Goal: Task Accomplishment & Management: Complete application form

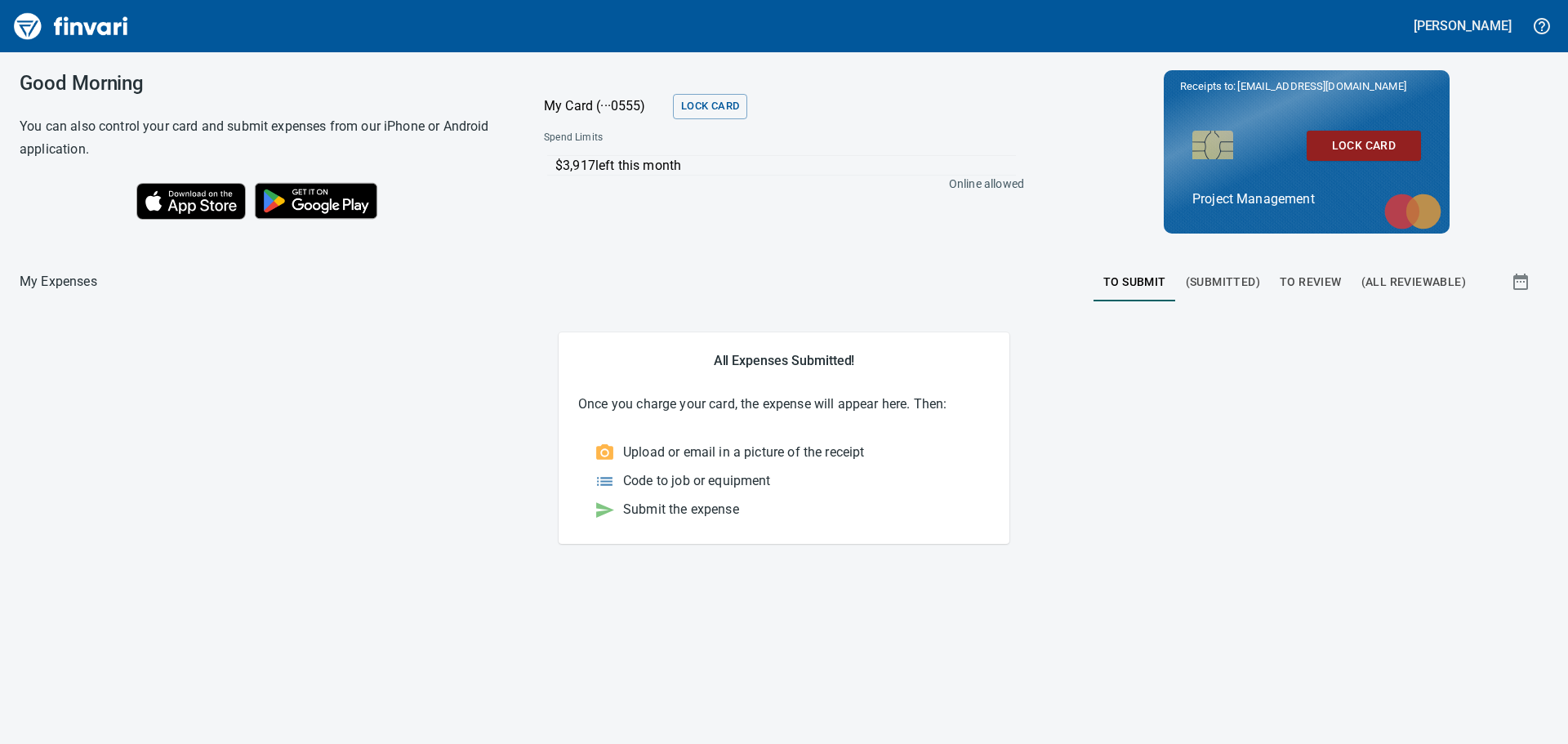
click at [1317, 276] on span "To Review" at bounding box center [1311, 282] width 62 height 21
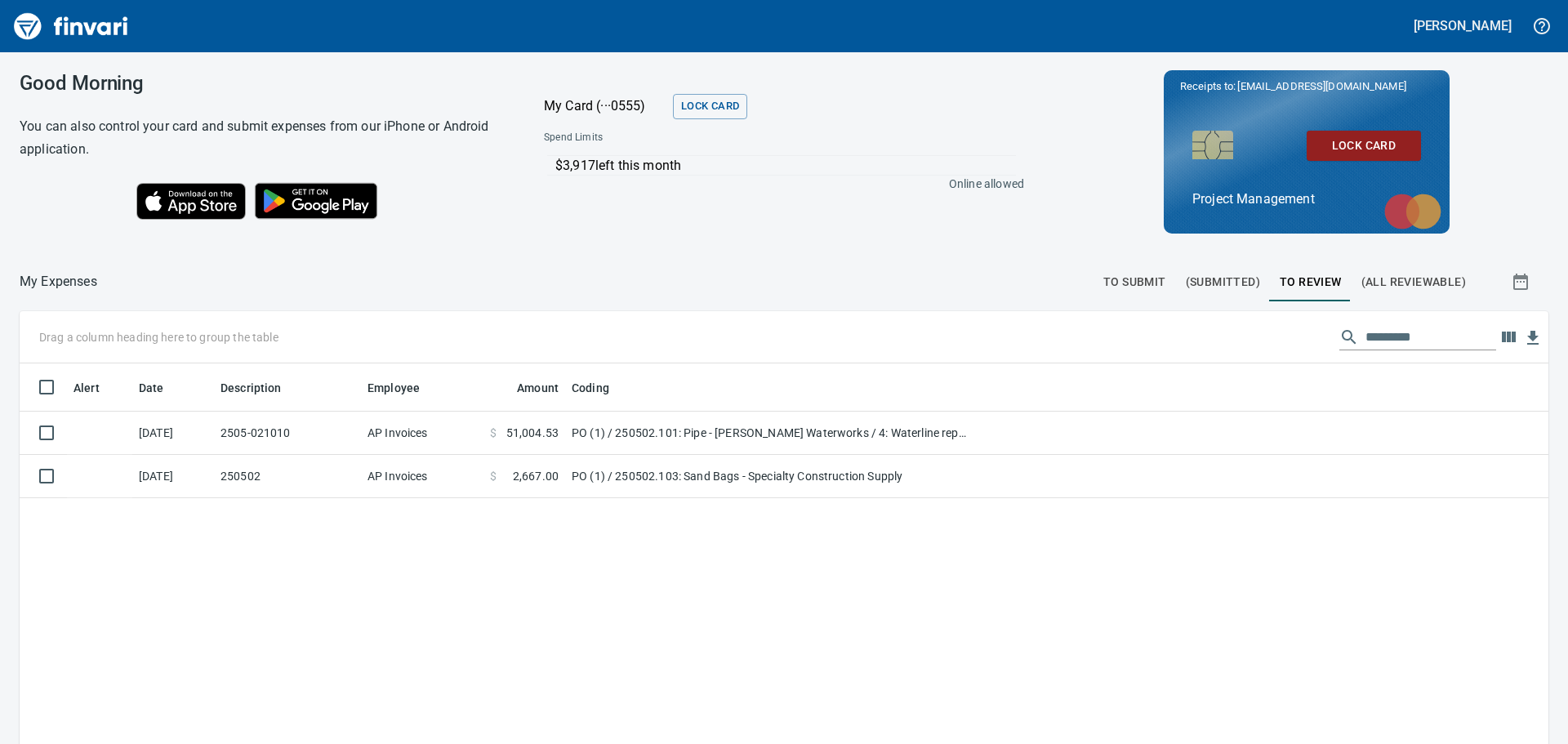
scroll to position [552, 1504]
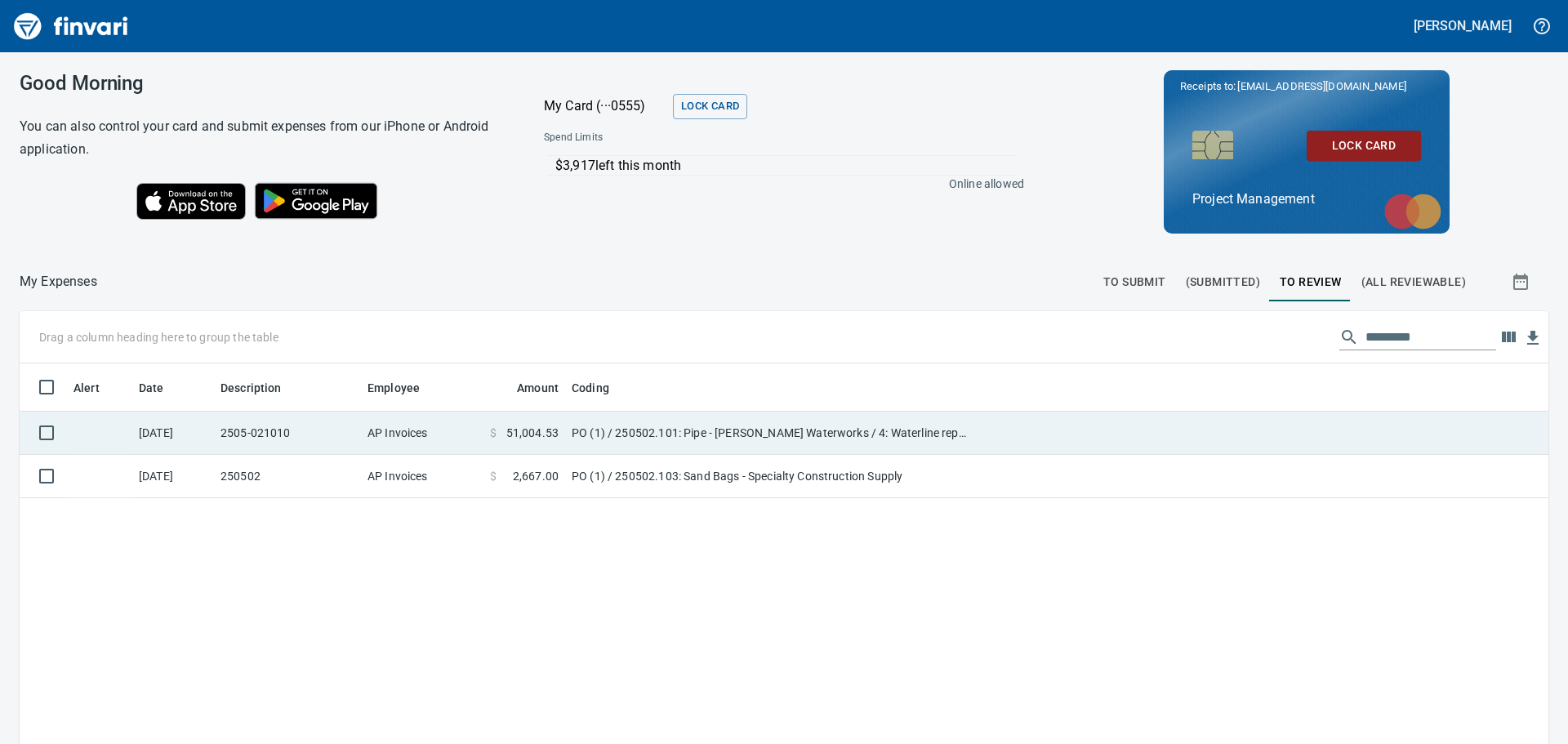
click at [1007, 426] on td at bounding box center [1261, 434] width 575 height 43
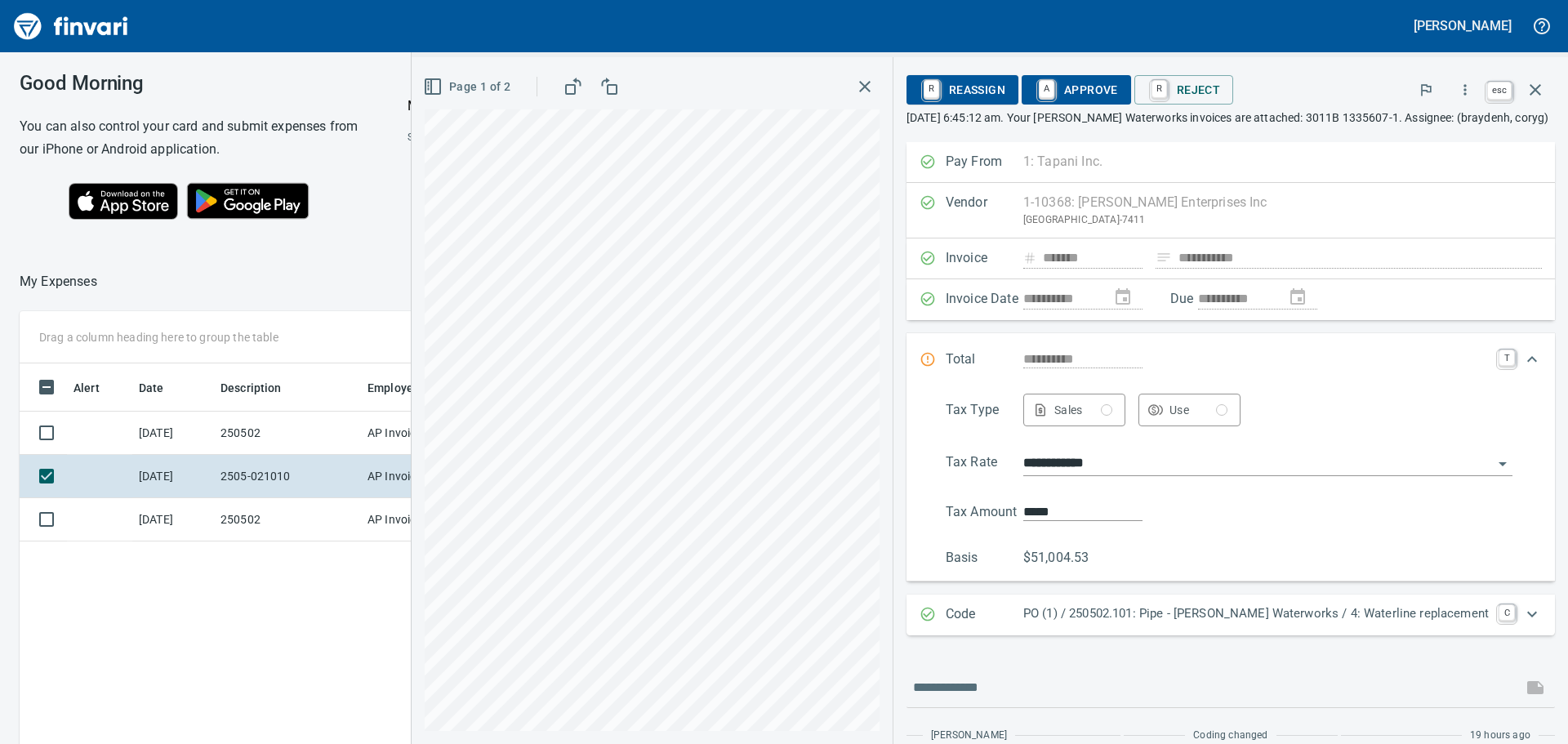
scroll to position [552, 1096]
click at [1536, 88] on icon "button" at bounding box center [1536, 90] width 20 height 20
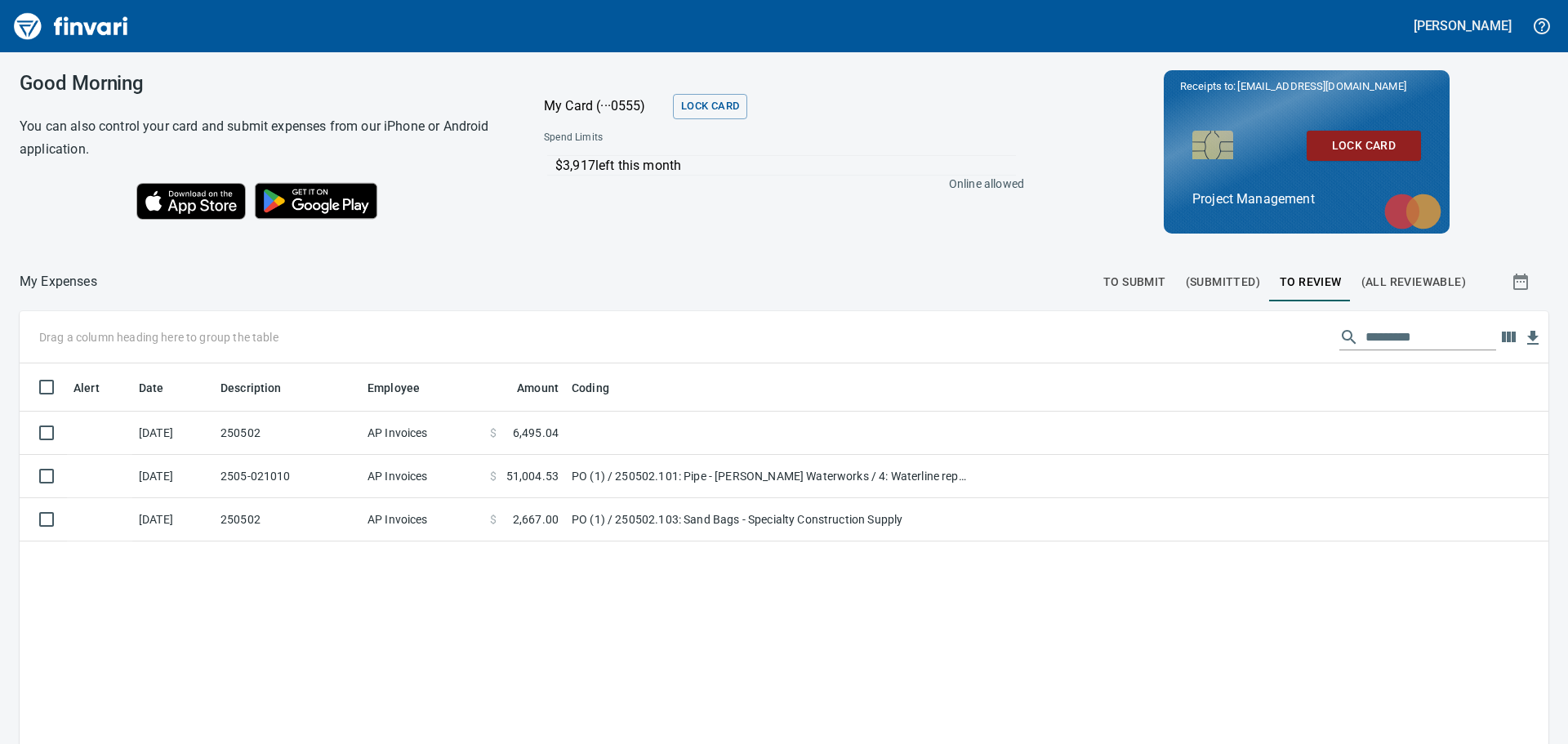
scroll to position [552, 1501]
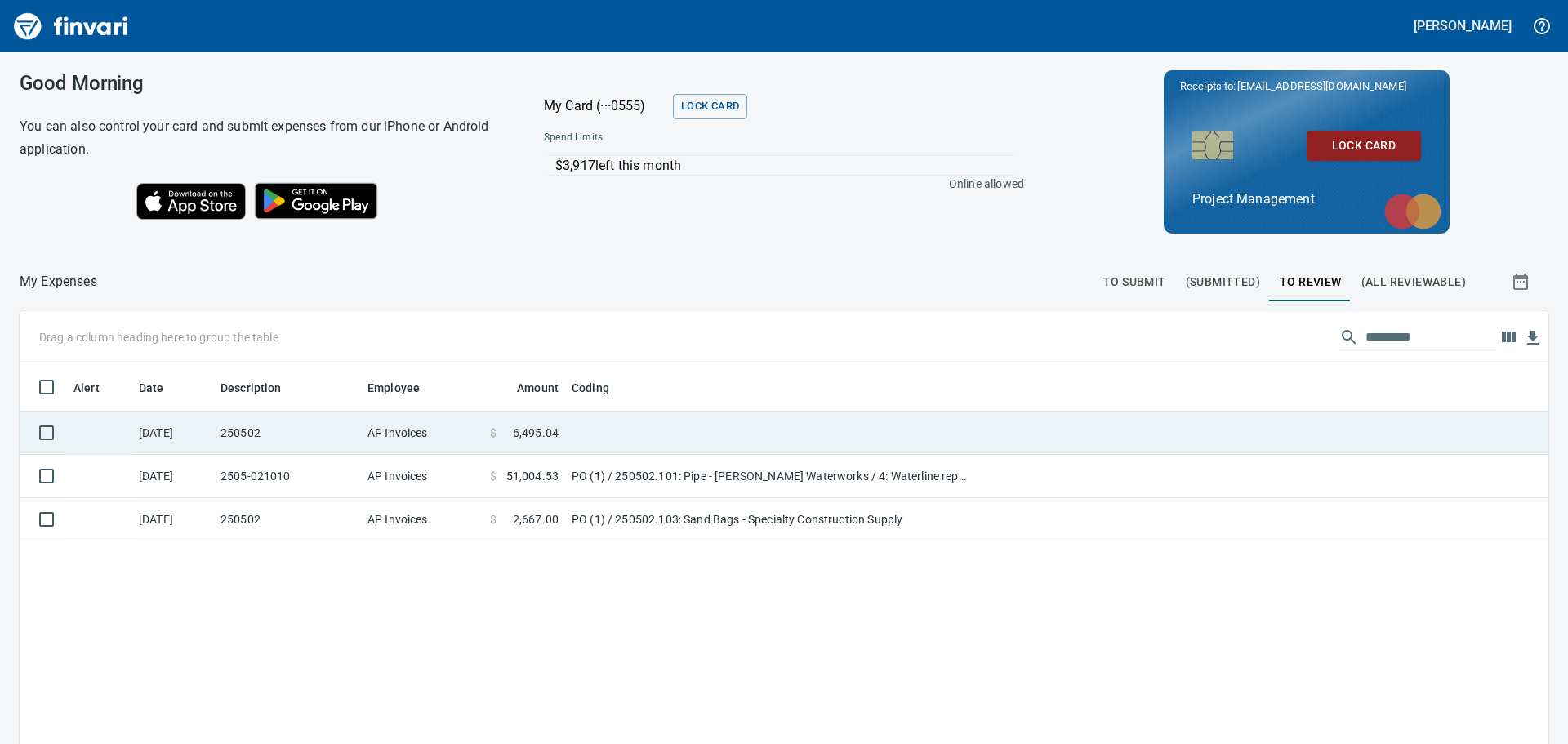
click at [651, 425] on td at bounding box center [770, 434] width 409 height 43
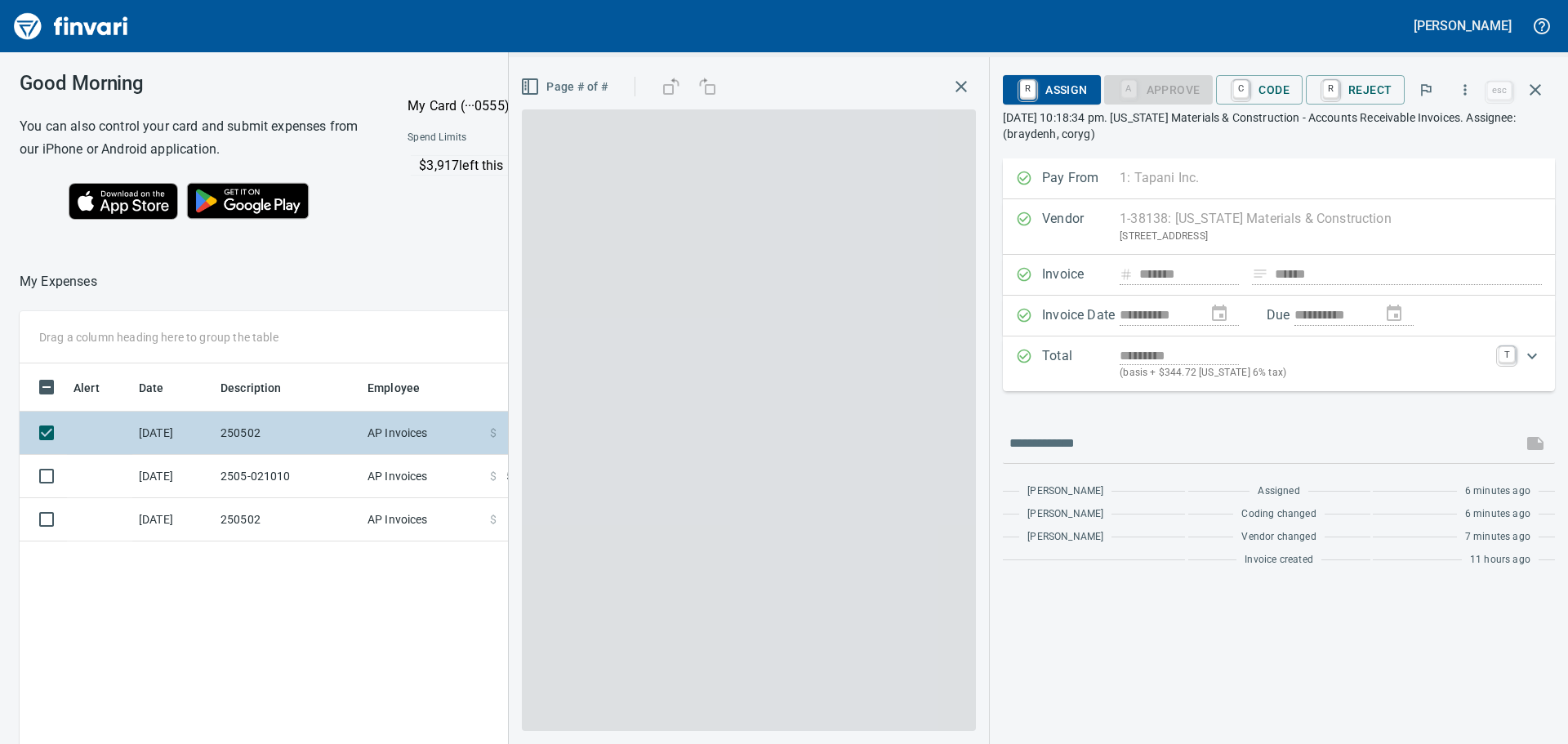
scroll to position [552, 1096]
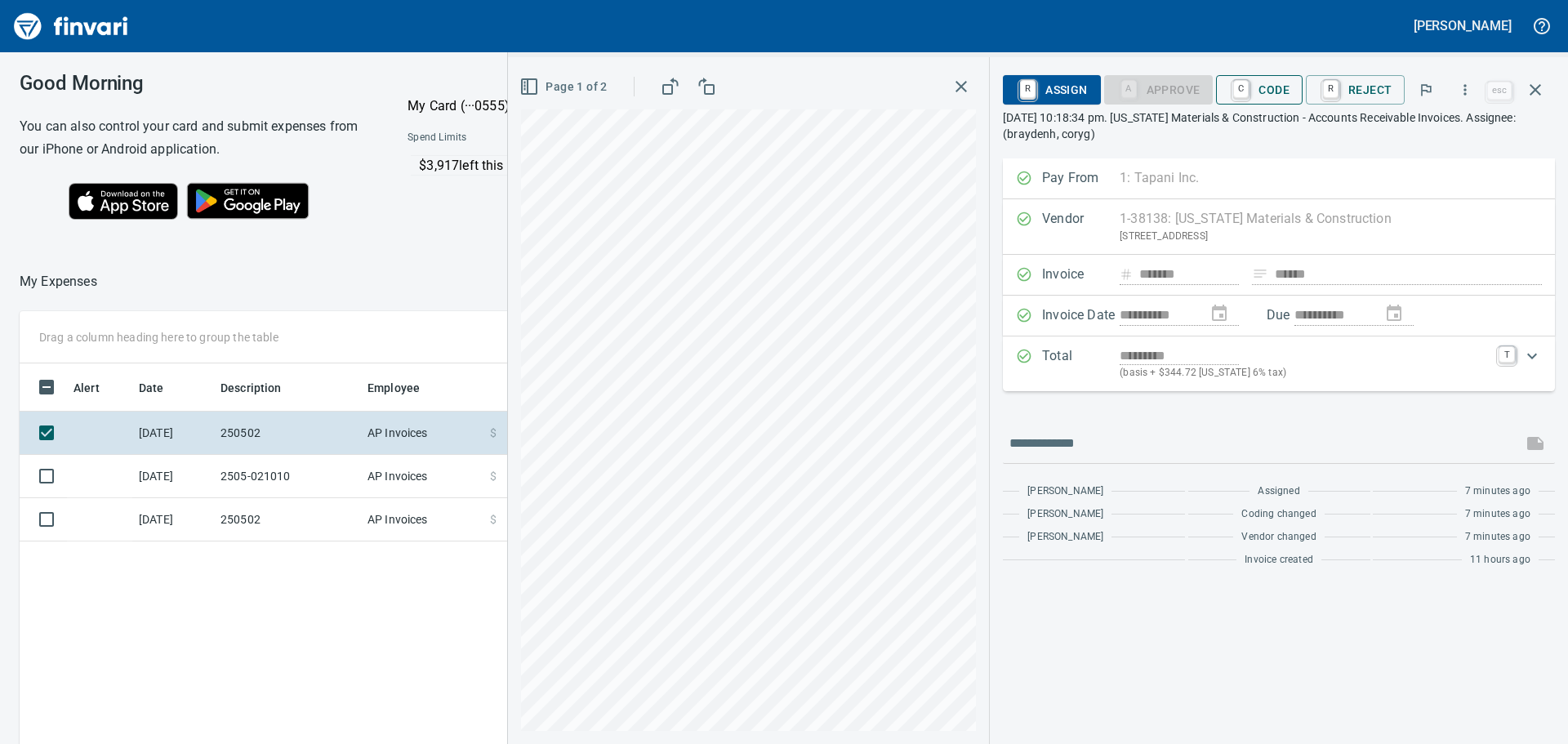
click at [1276, 81] on span "C Code" at bounding box center [1259, 90] width 60 height 28
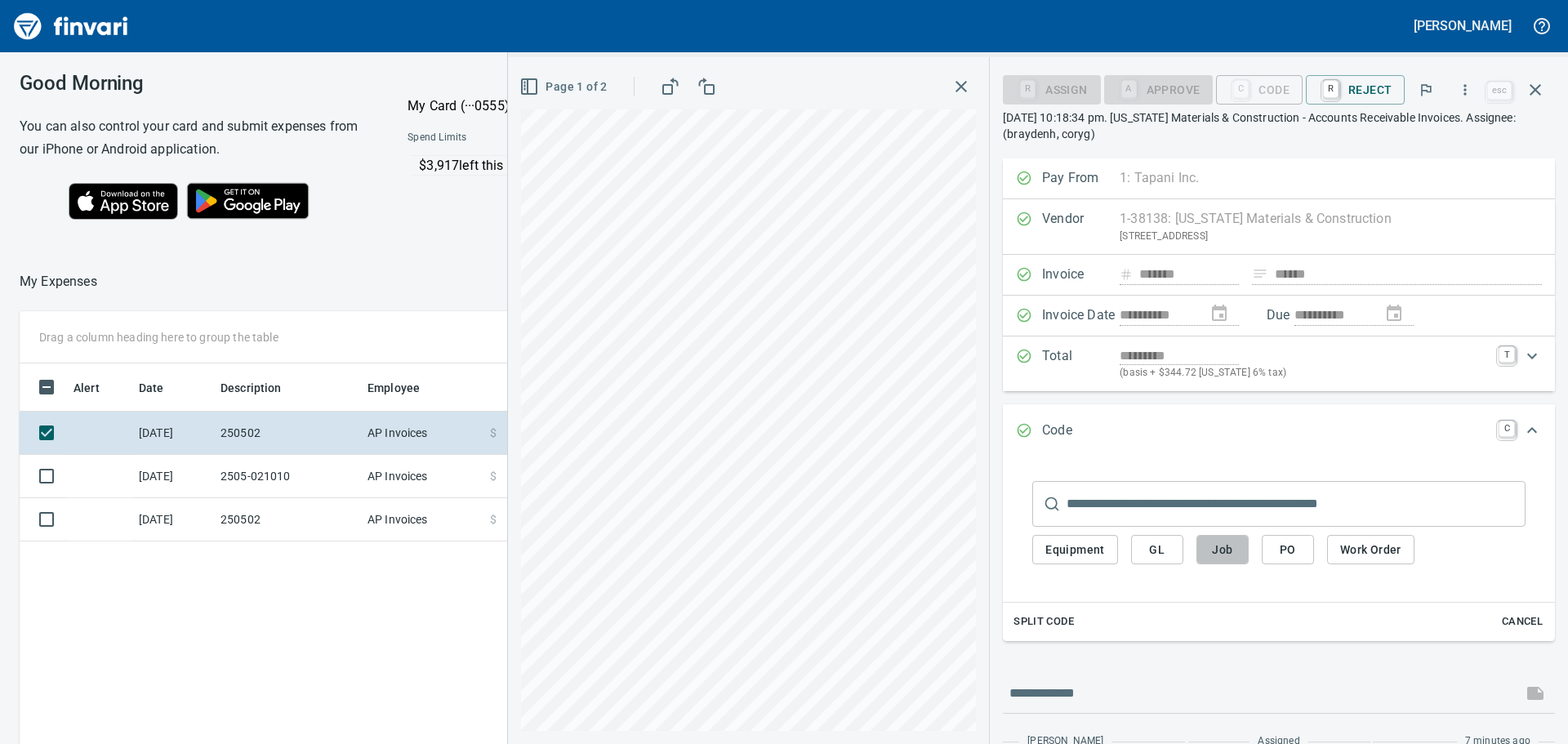
click at [1228, 545] on span "Job" at bounding box center [1223, 550] width 26 height 21
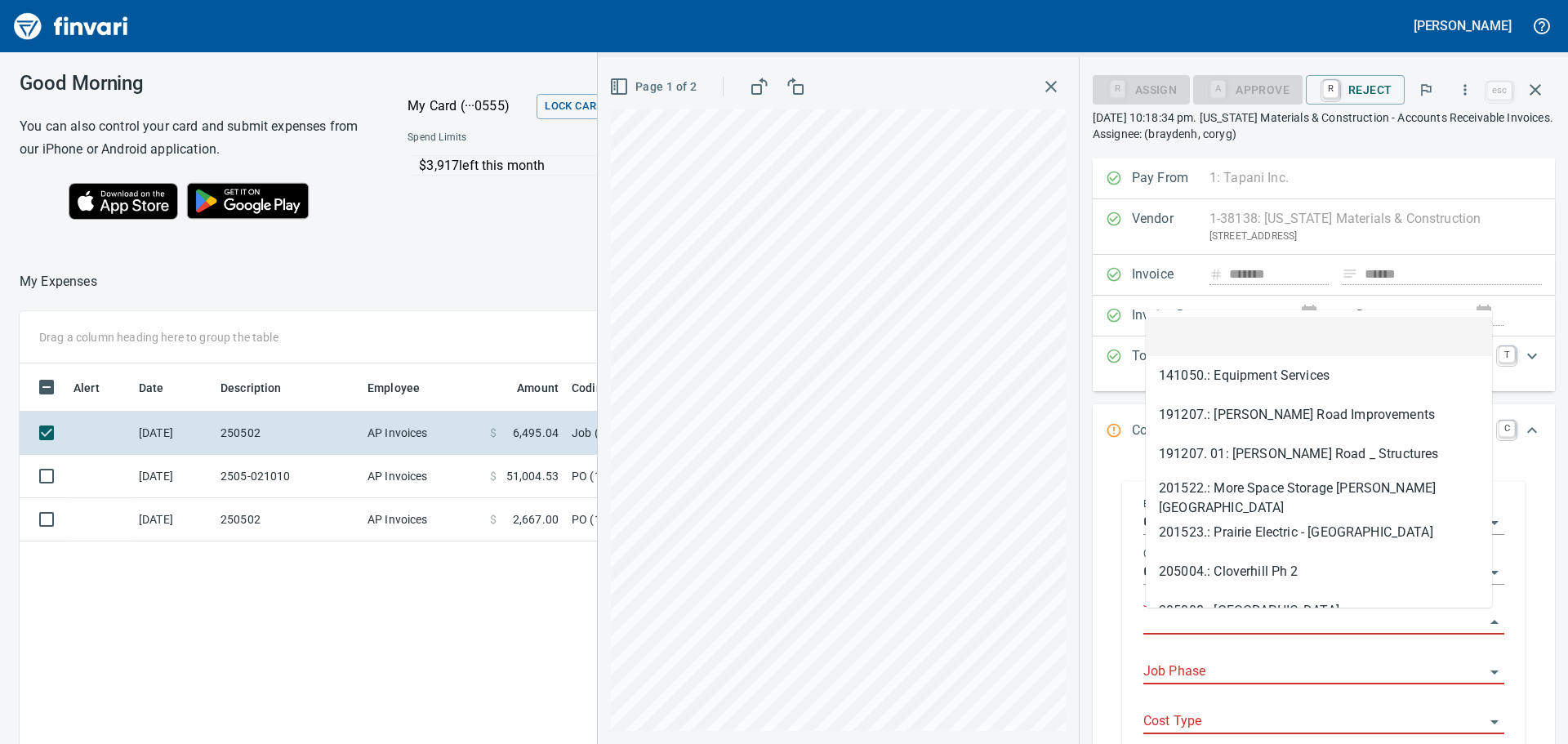
click at [1227, 621] on input "Job" at bounding box center [1314, 622] width 342 height 23
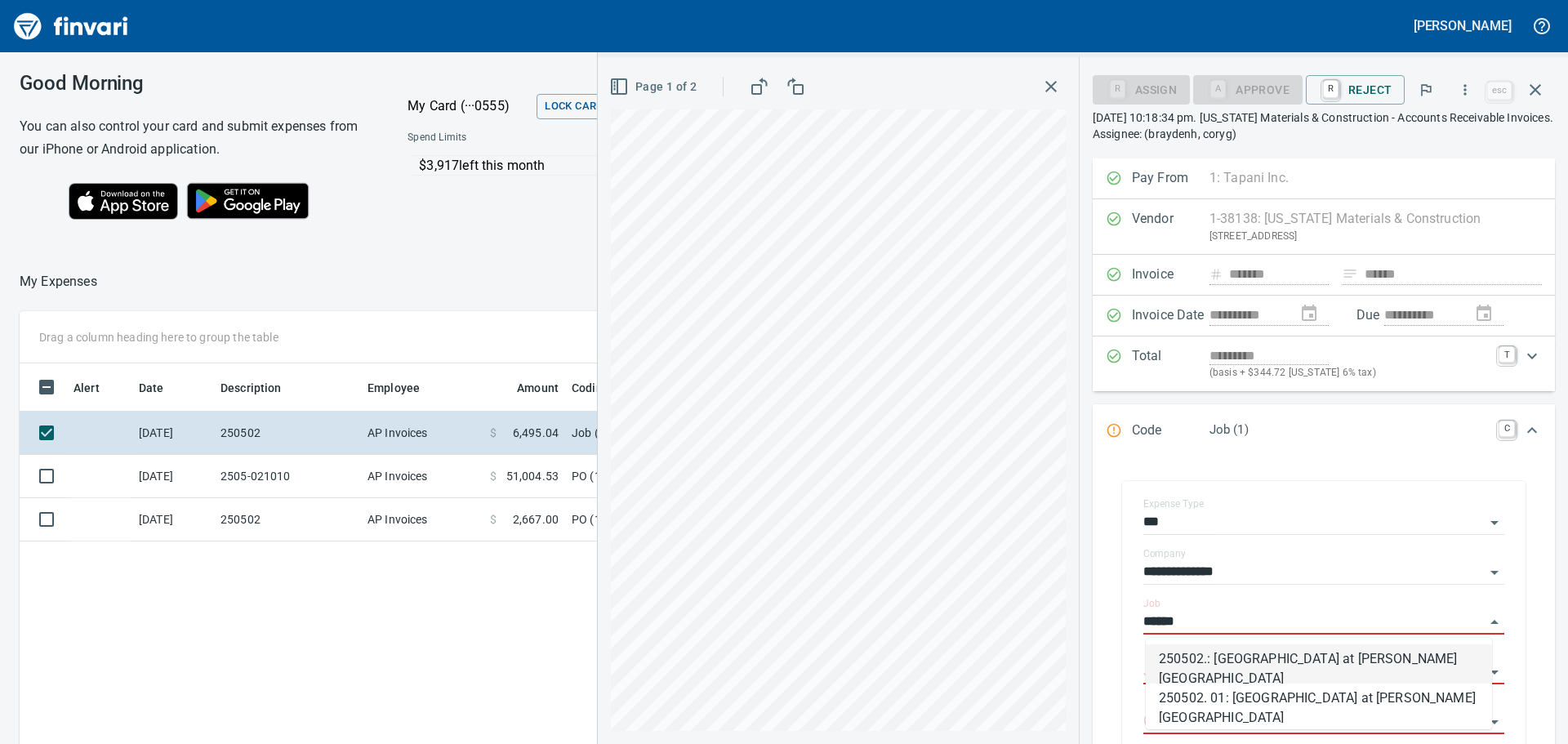
click at [1237, 666] on li "250502.: [GEOGRAPHIC_DATA] at [PERSON_NAME][GEOGRAPHIC_DATA]" at bounding box center [1319, 664] width 347 height 39
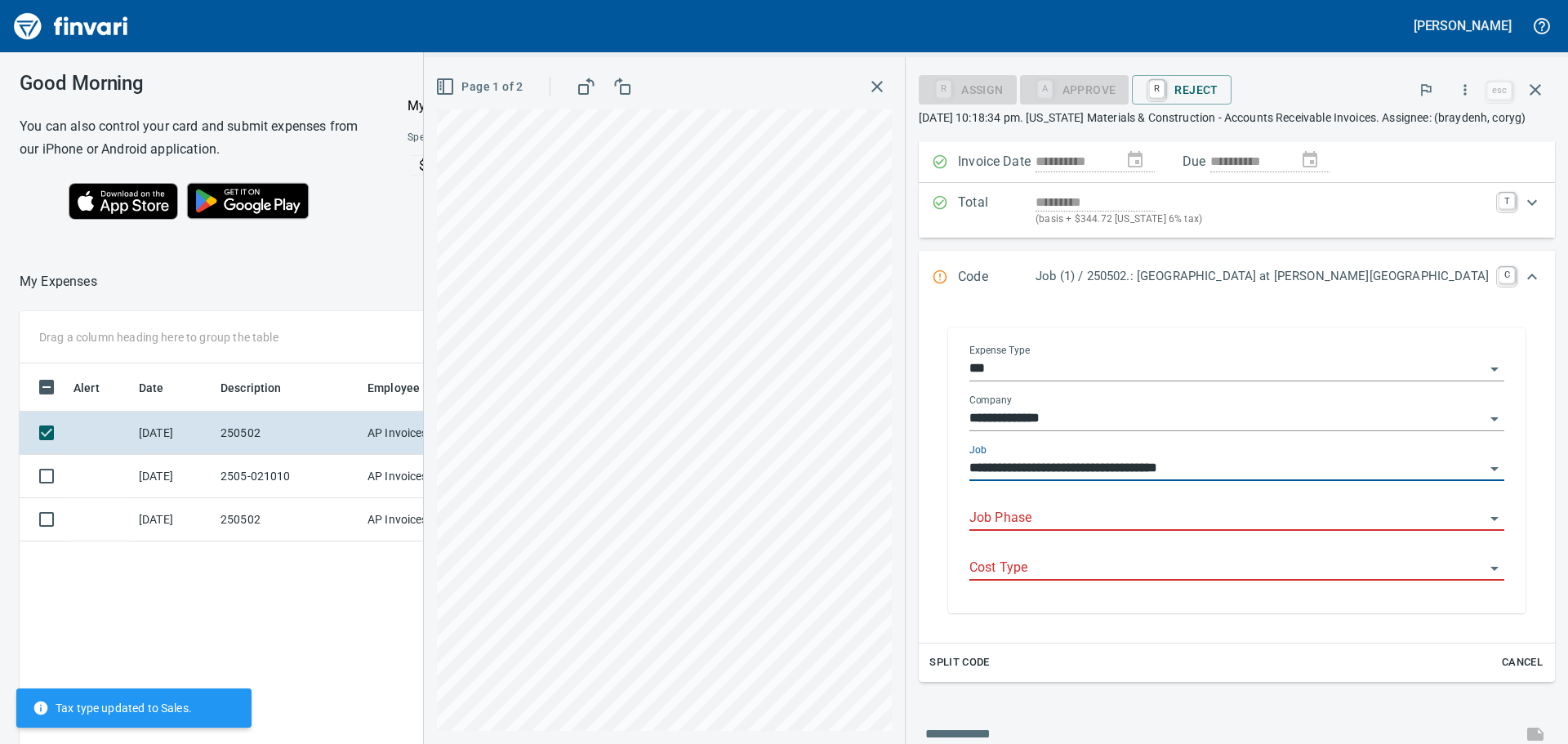
scroll to position [163, 0]
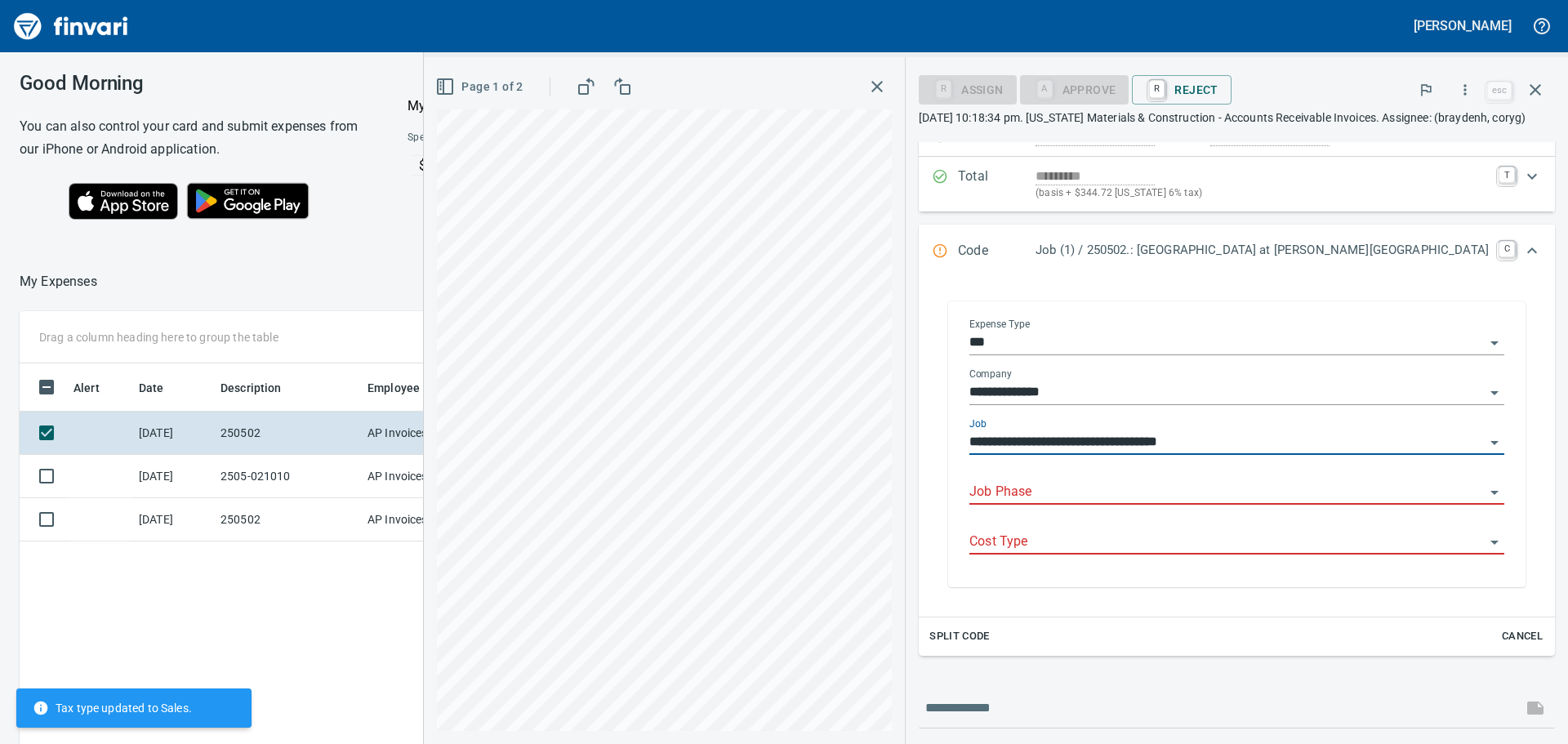
type input "**********"
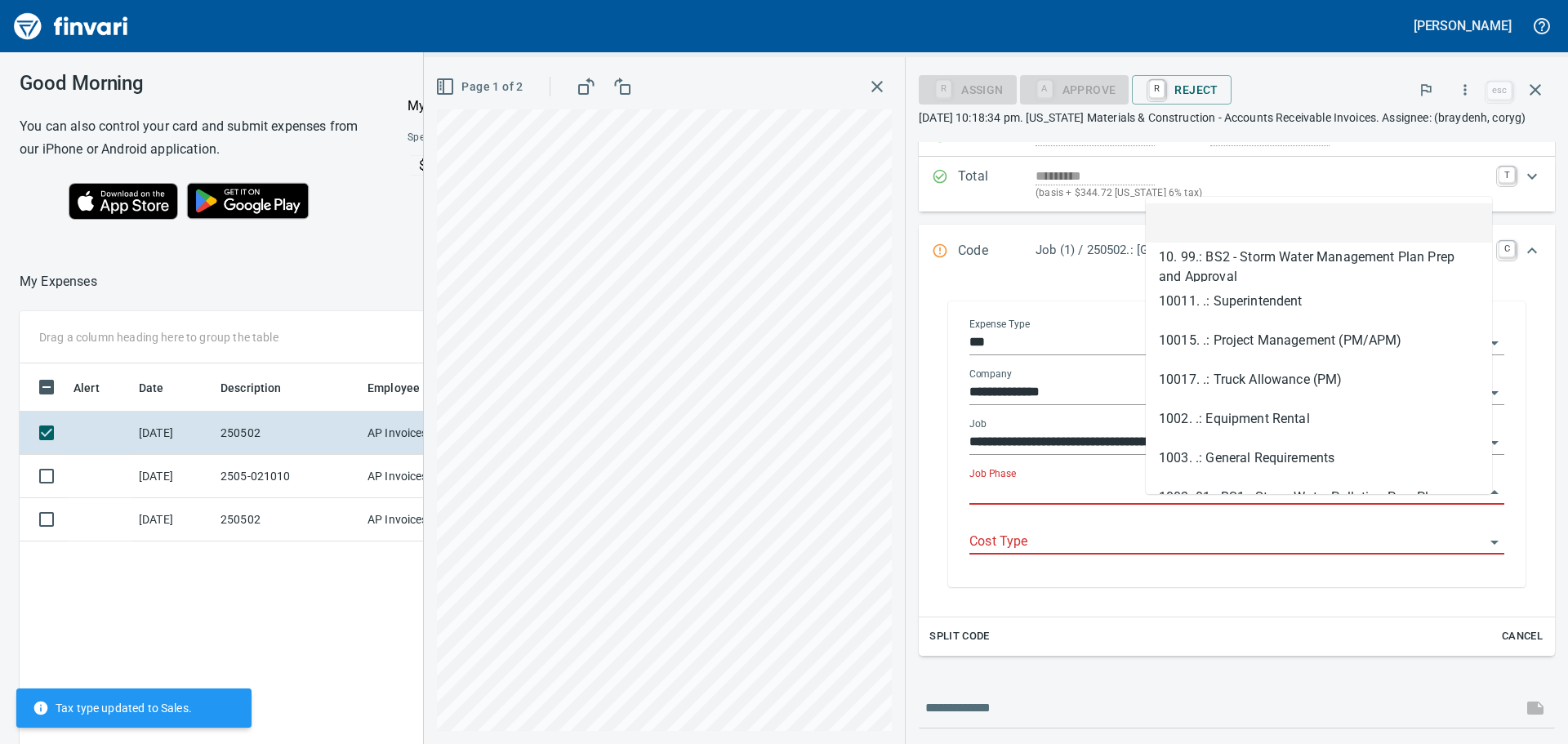
click at [1227, 504] on input "Job Phase" at bounding box center [1227, 492] width 515 height 23
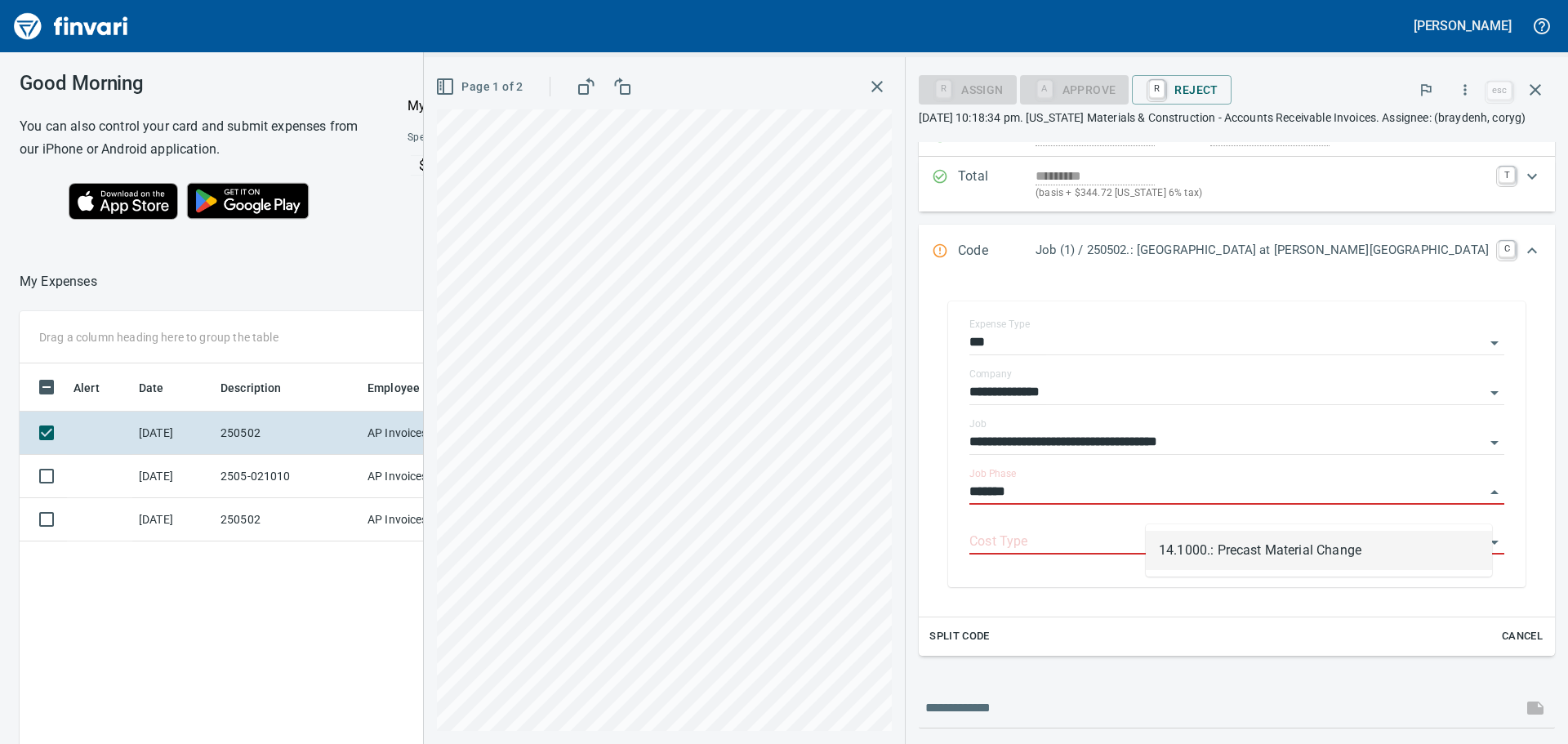
scroll to position [552, 1096]
click at [1264, 547] on li "14.1000.: Precast Material Change" at bounding box center [1319, 550] width 347 height 39
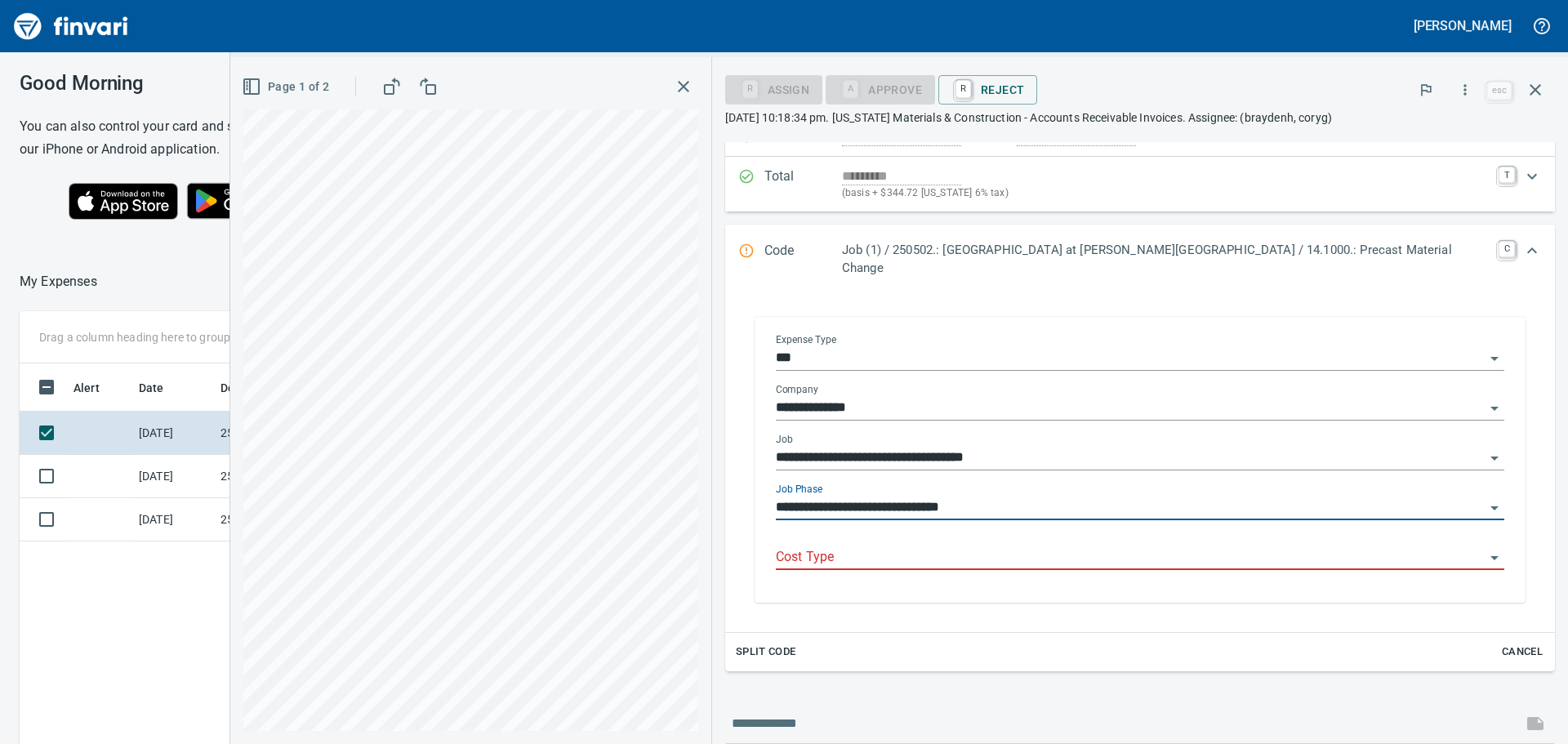
type input "**********"
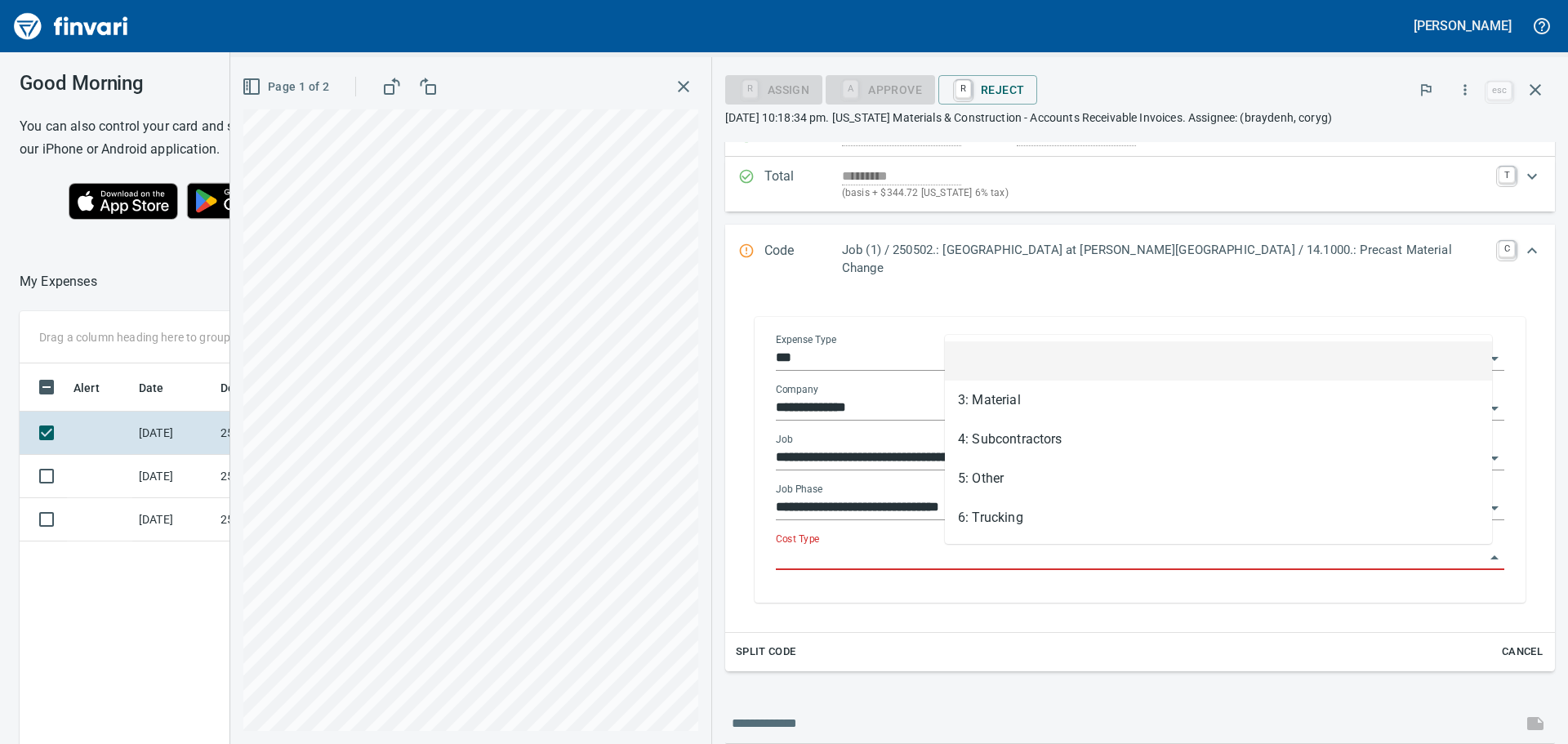
click at [1054, 558] on input "Cost Type" at bounding box center [1130, 558] width 709 height 23
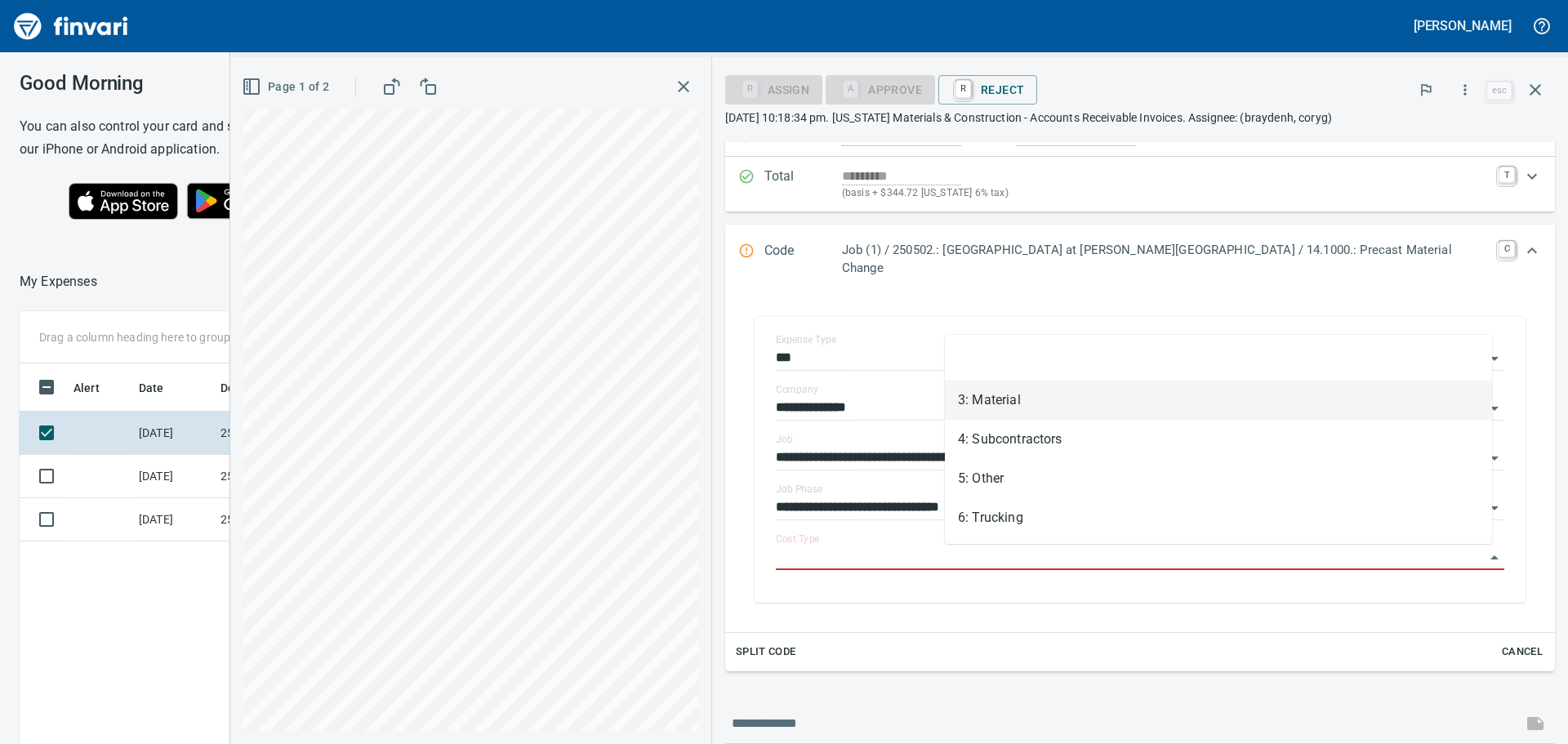
click at [1024, 399] on li "3: Material" at bounding box center [1218, 400] width 547 height 39
type input "**********"
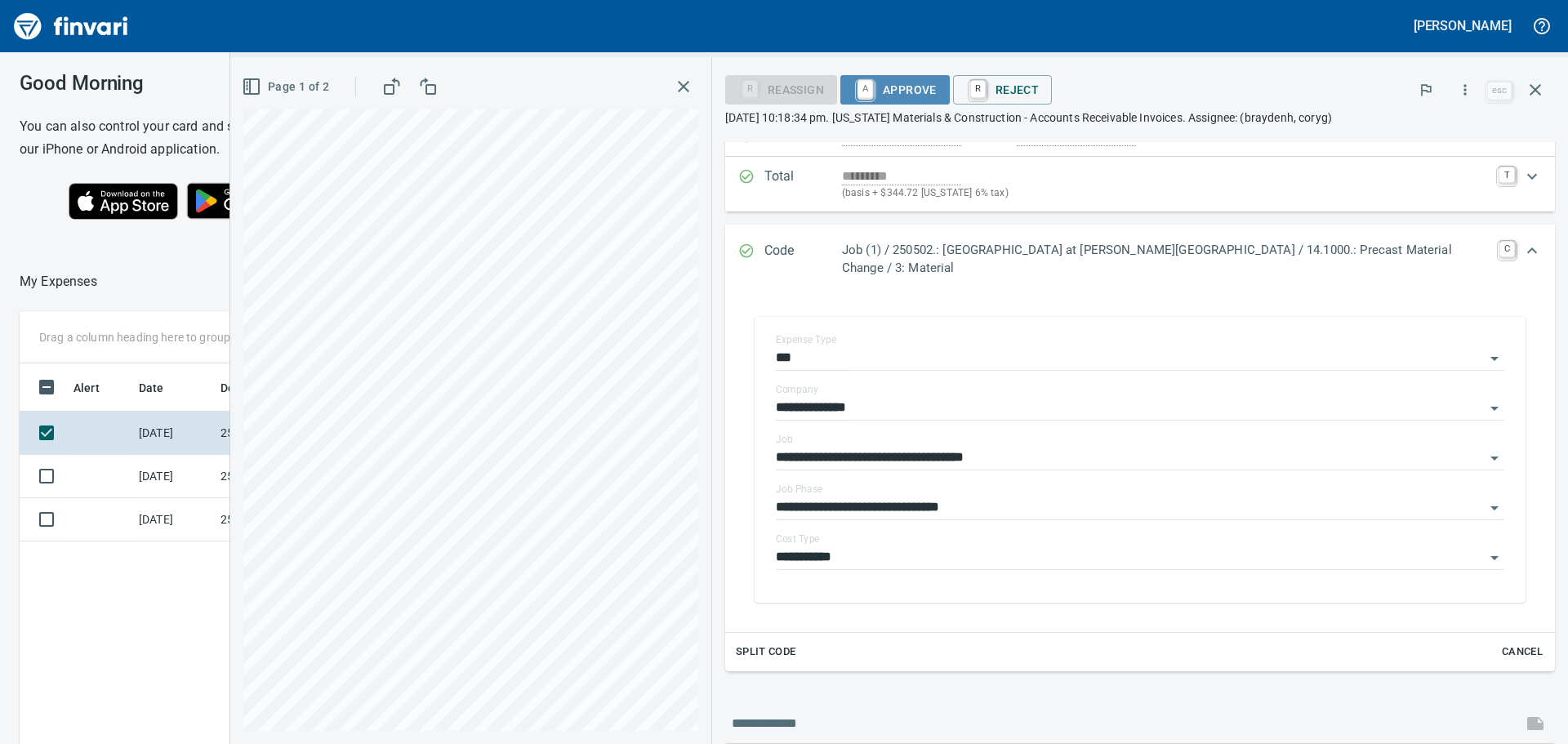
click at [937, 79] on span "A Approve" at bounding box center [895, 90] width 84 height 28
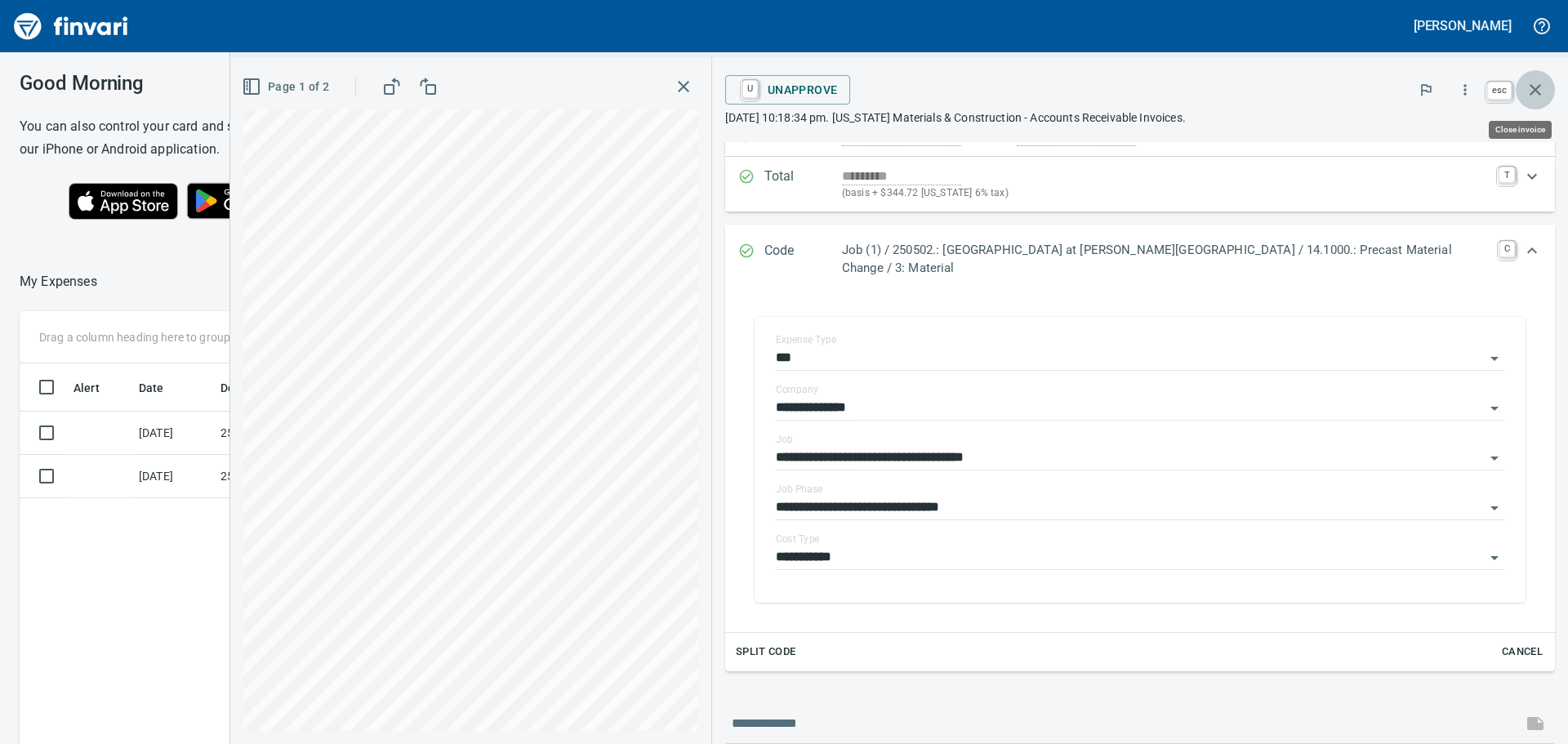
click at [1537, 86] on icon "button" at bounding box center [1536, 90] width 20 height 20
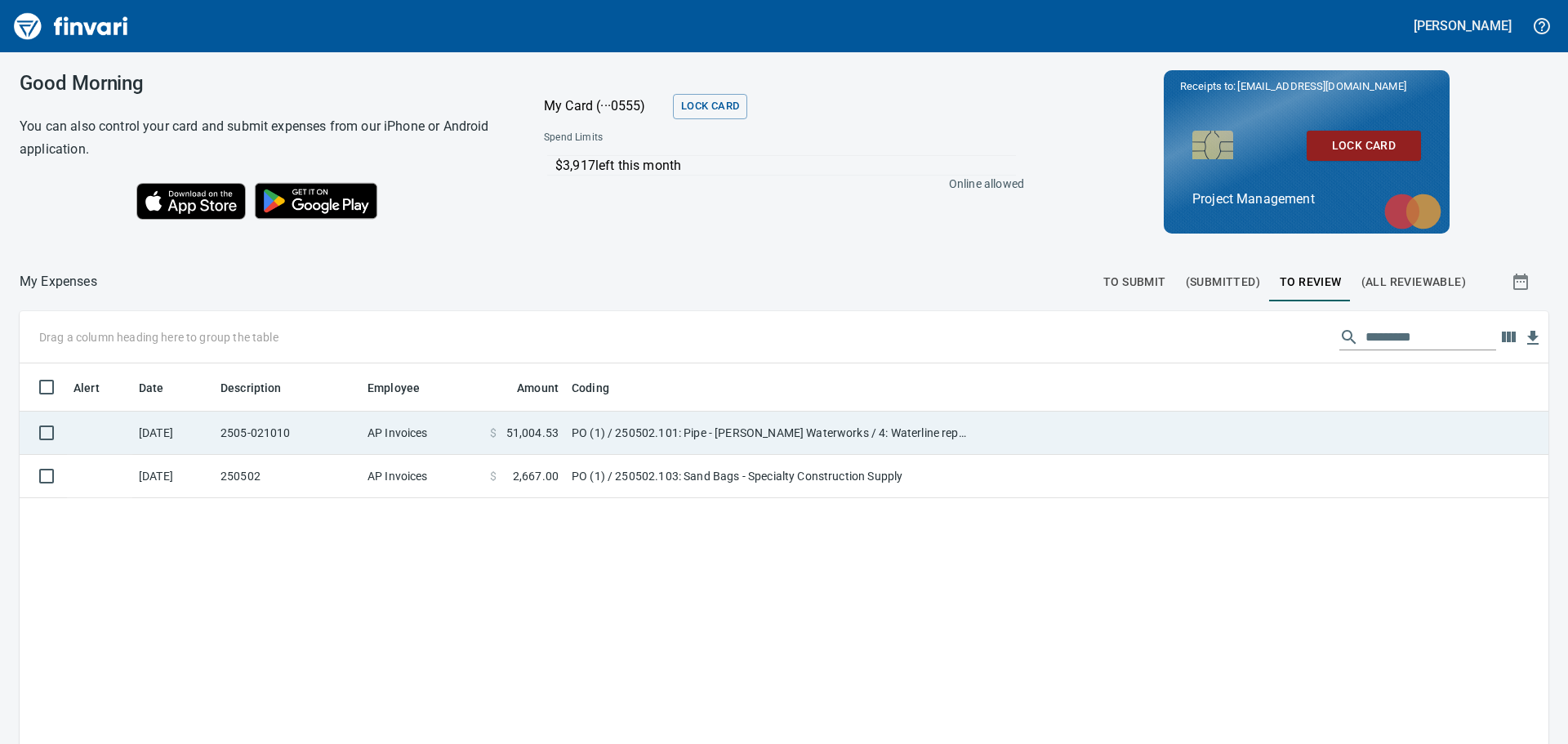
scroll to position [552, 1504]
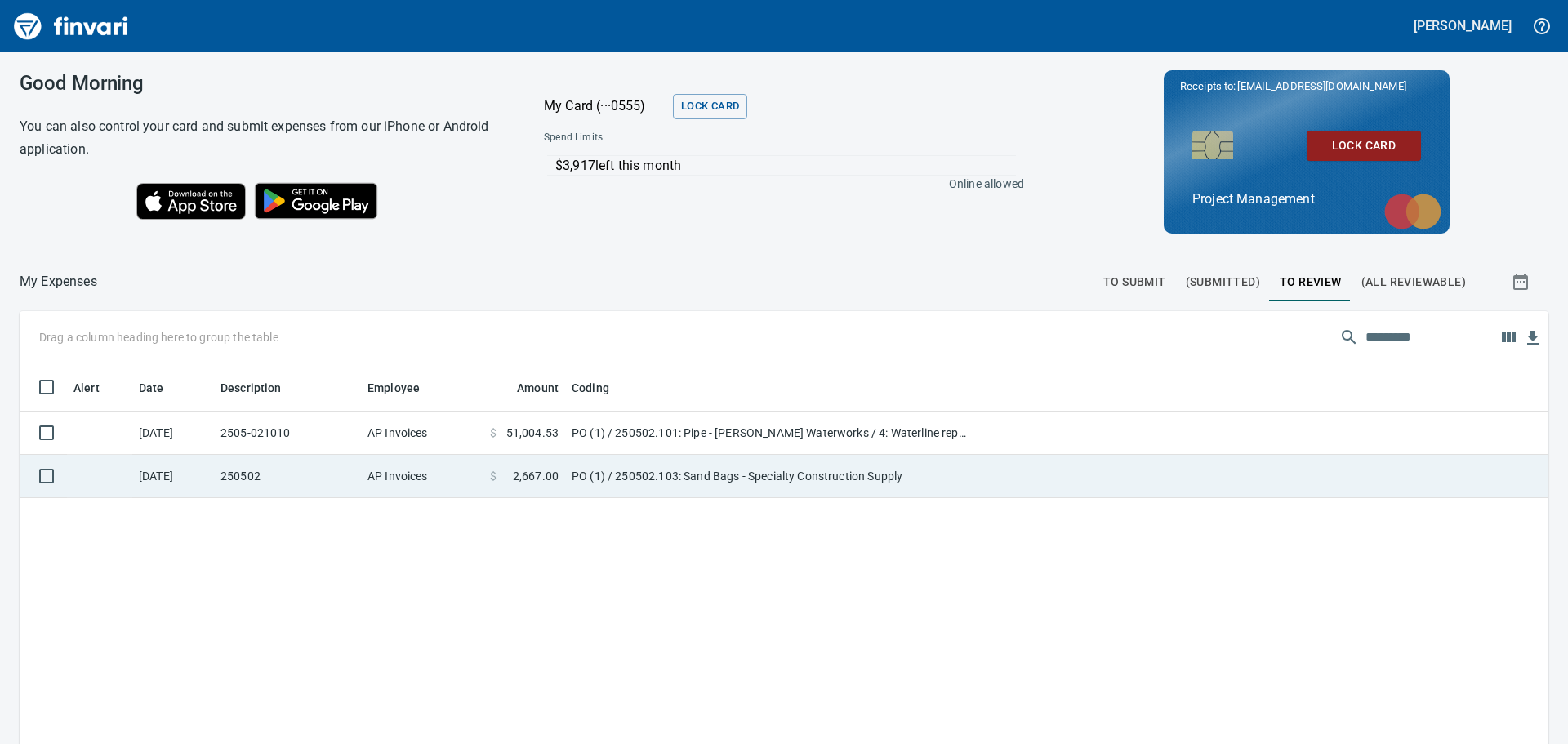
click at [980, 471] on td at bounding box center [1261, 477] width 575 height 43
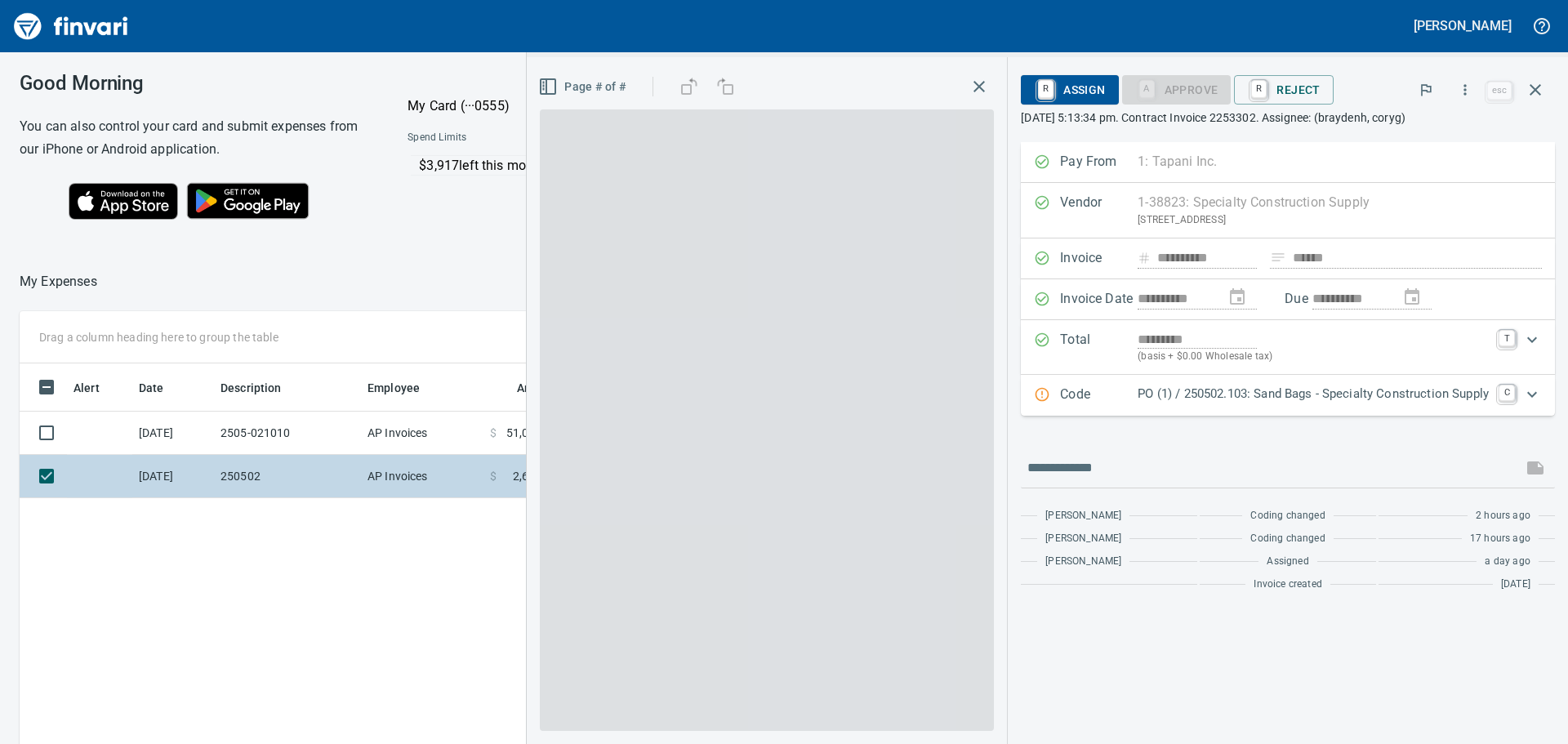
scroll to position [552, 1096]
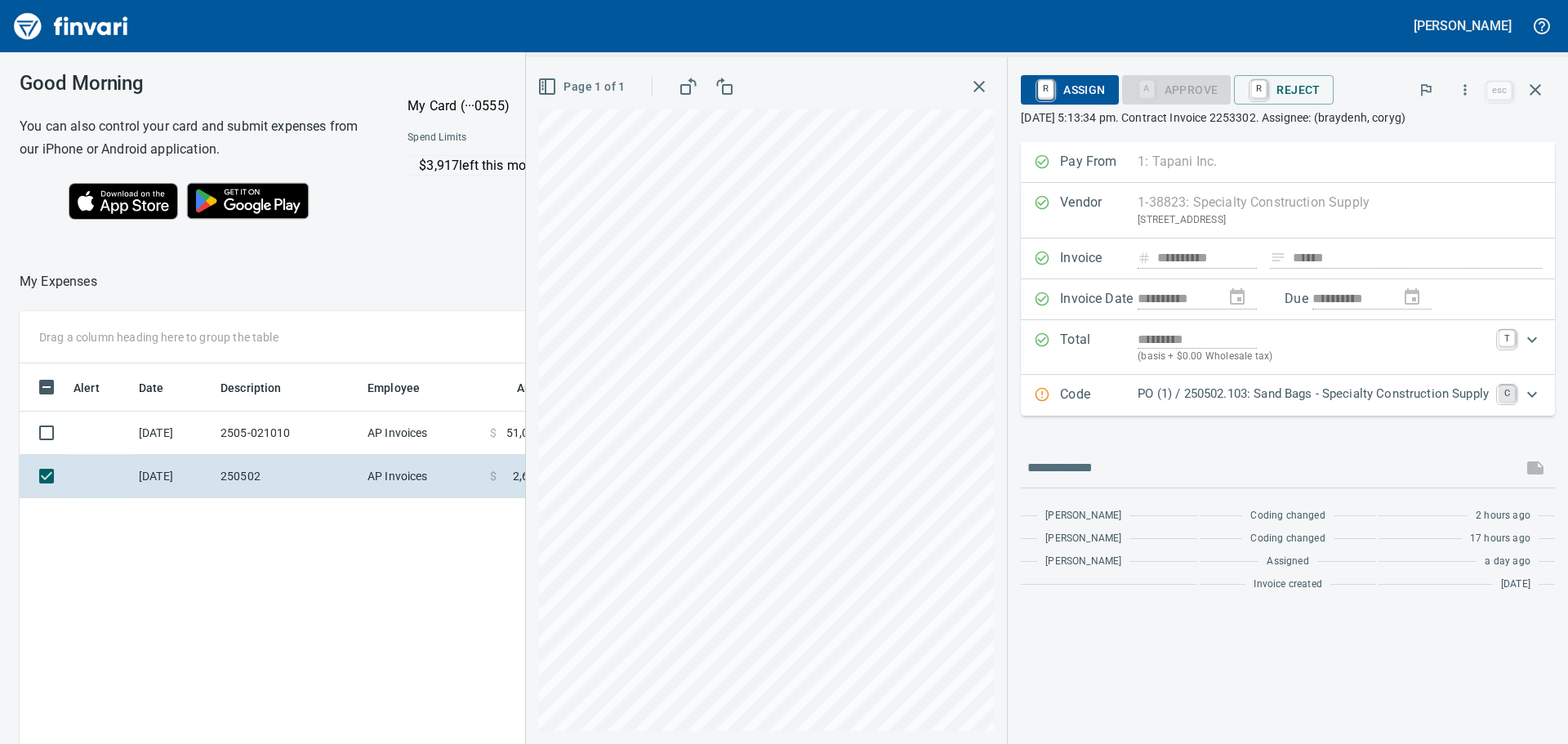
click at [1507, 392] on link "C" at bounding box center [1507, 394] width 17 height 17
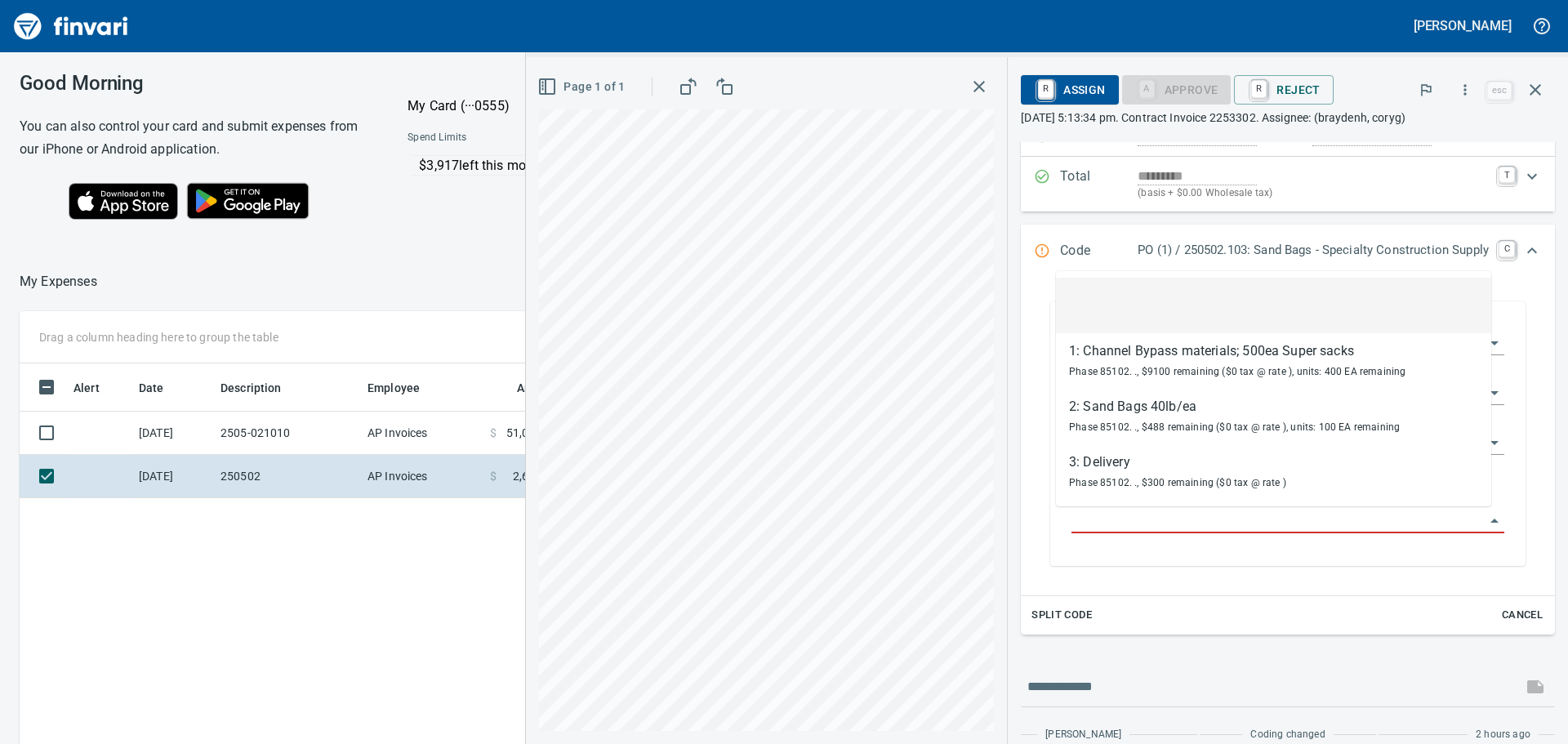
click at [1405, 521] on input "Purchase Order Item" at bounding box center [1278, 521] width 414 height 23
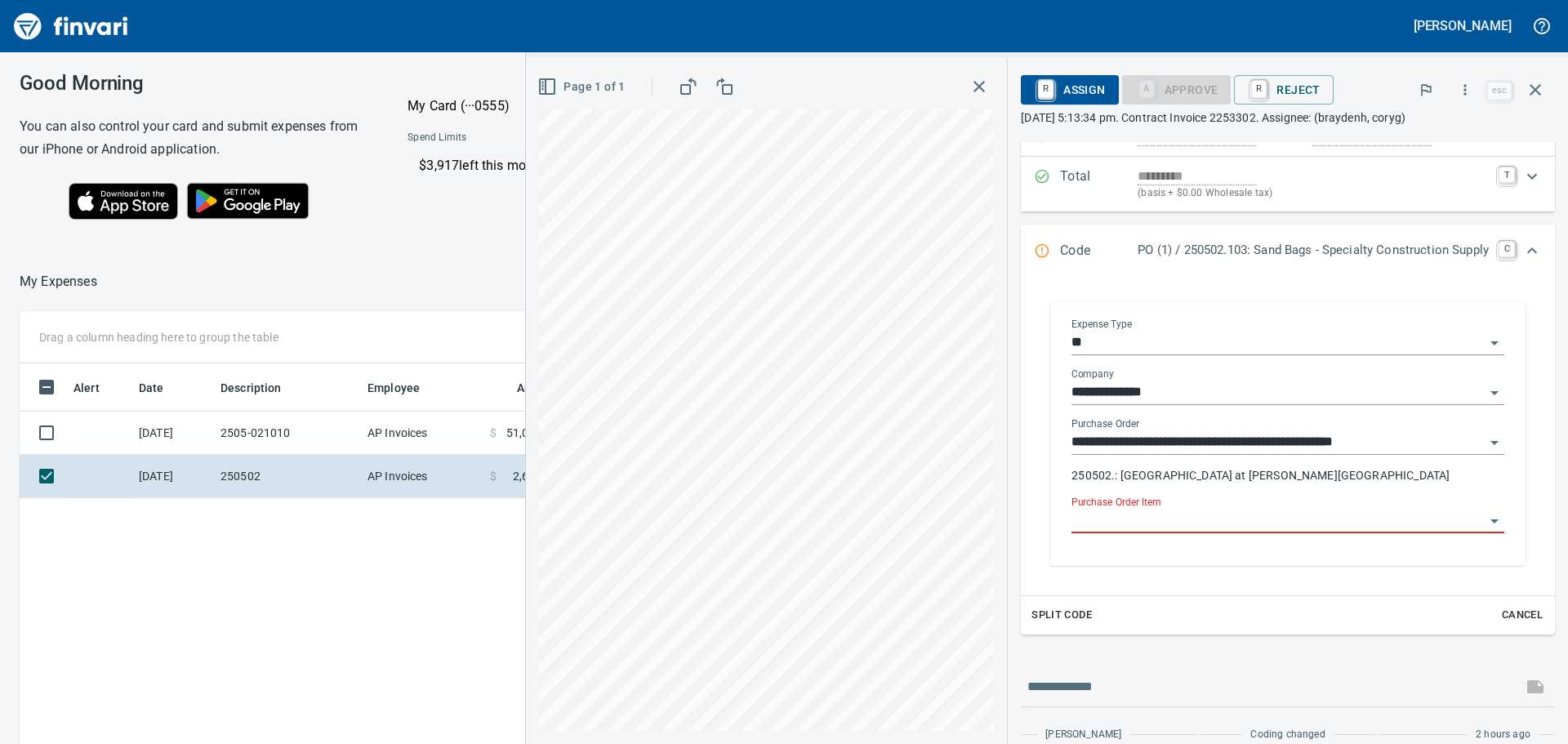
click at [1405, 521] on input "Purchase Order Item" at bounding box center [1278, 521] width 414 height 23
click at [1532, 87] on icon "button" at bounding box center [1536, 90] width 12 height 12
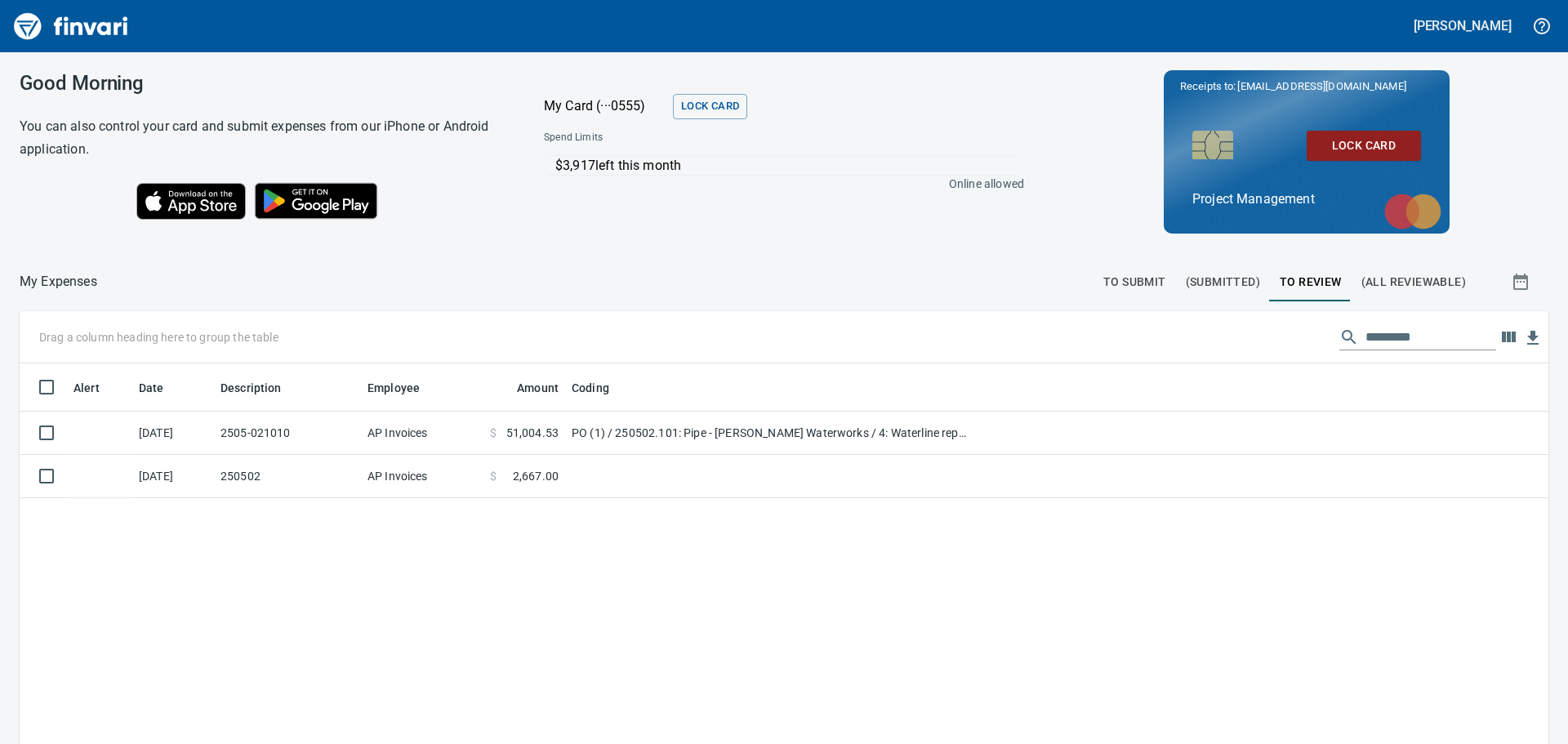
scroll to position [552, 1504]
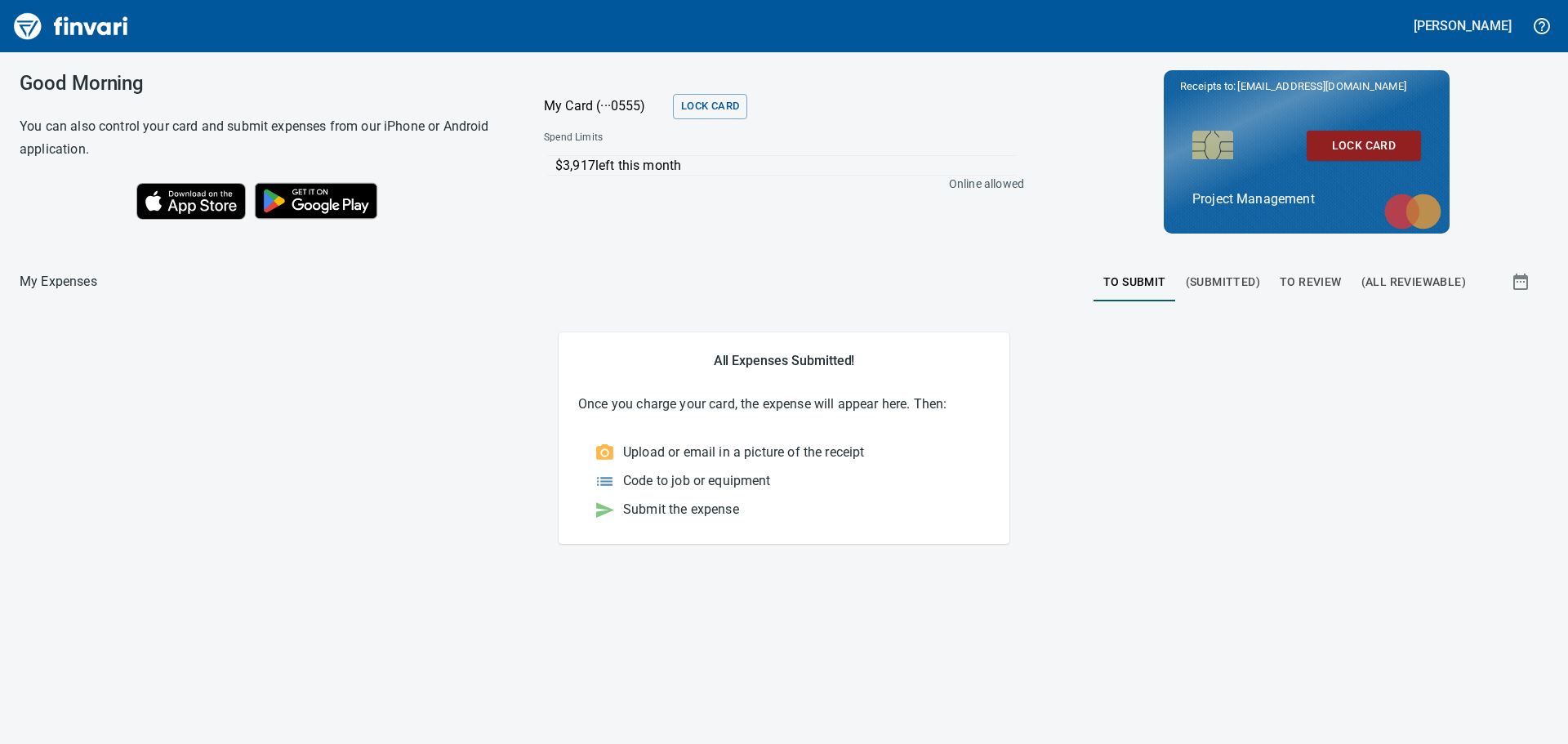
click at [1307, 275] on span "To Review" at bounding box center [1311, 282] width 62 height 21
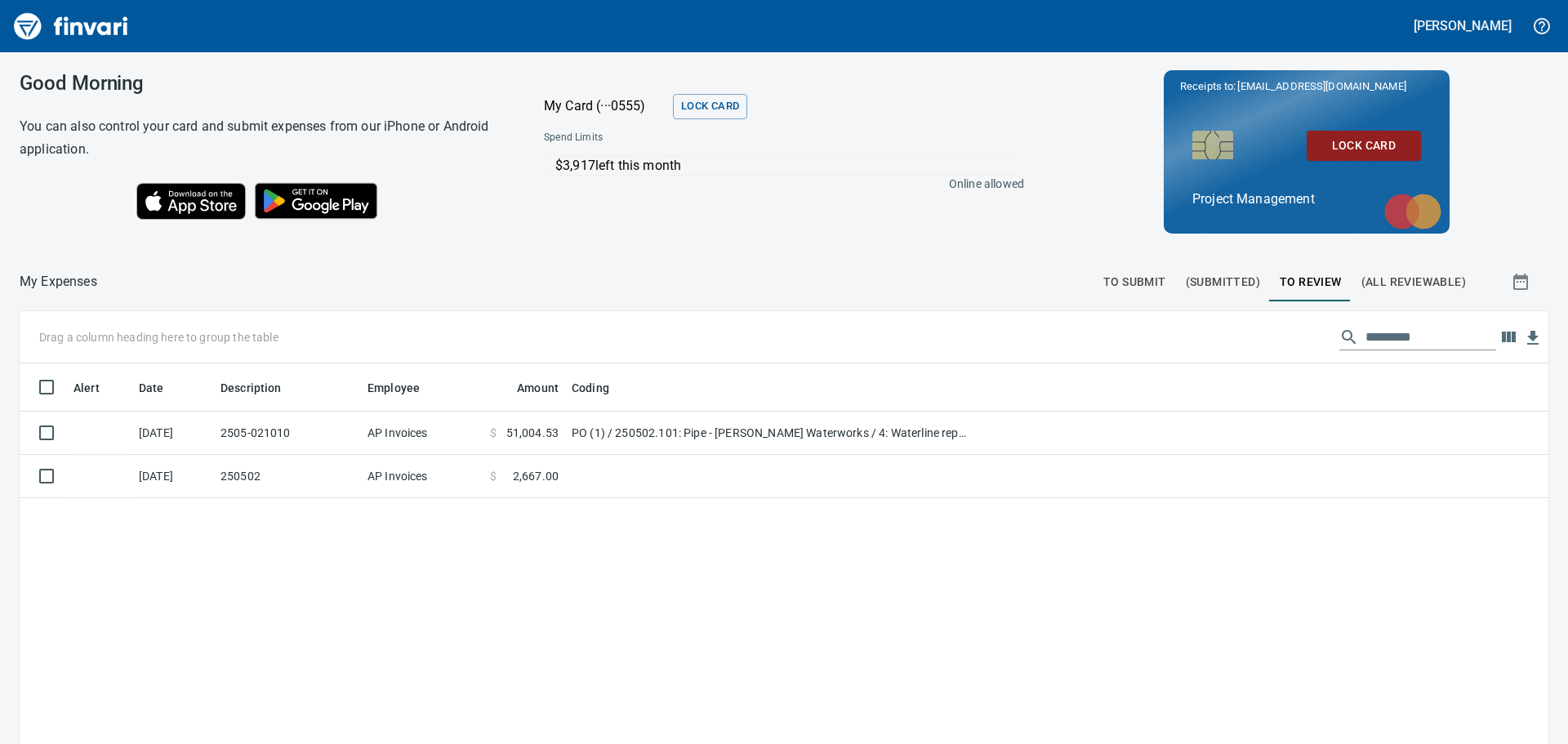
scroll to position [552, 1504]
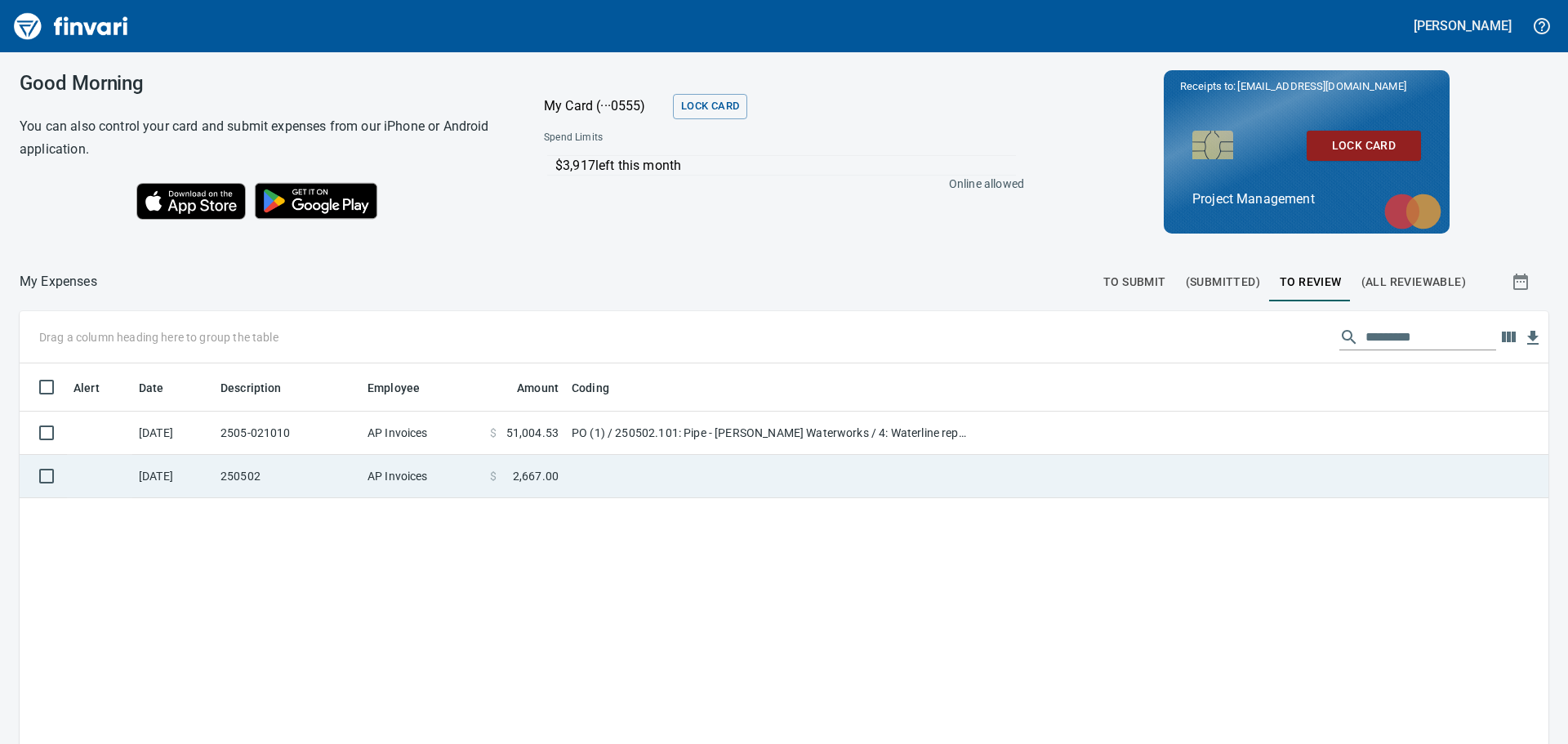
click at [613, 473] on td at bounding box center [770, 477] width 409 height 43
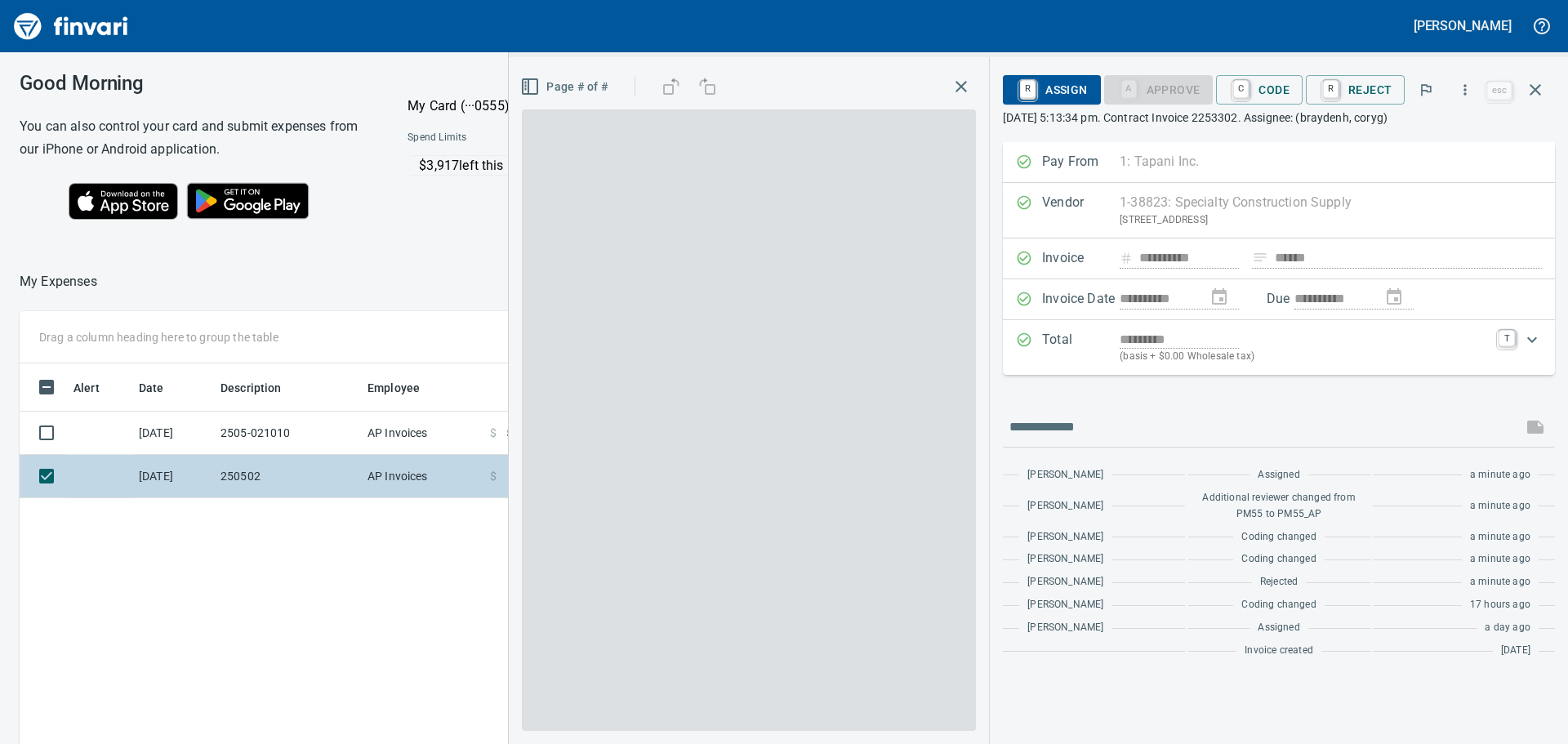
scroll to position [552, 1096]
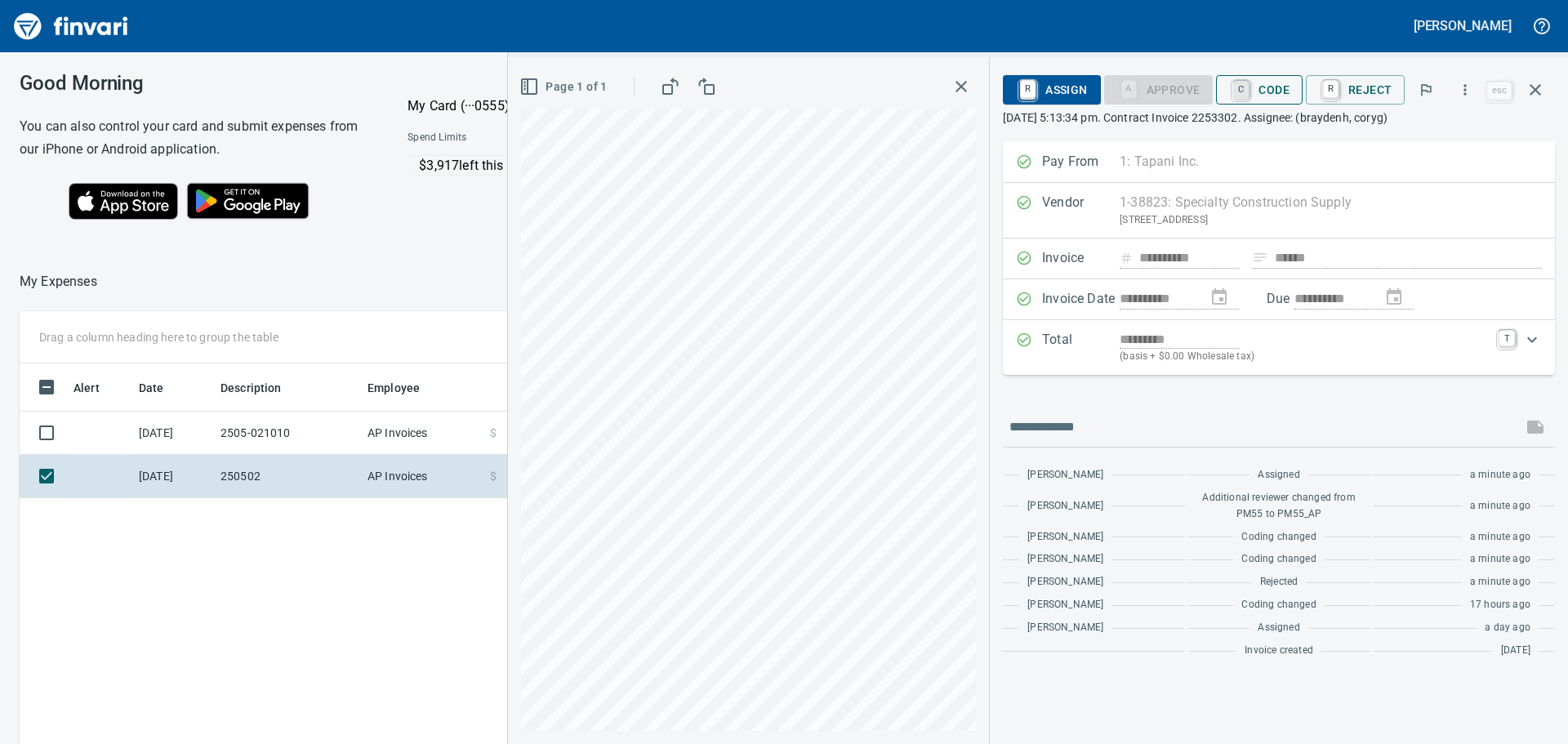
click at [1246, 91] on link "C" at bounding box center [1241, 90] width 16 height 18
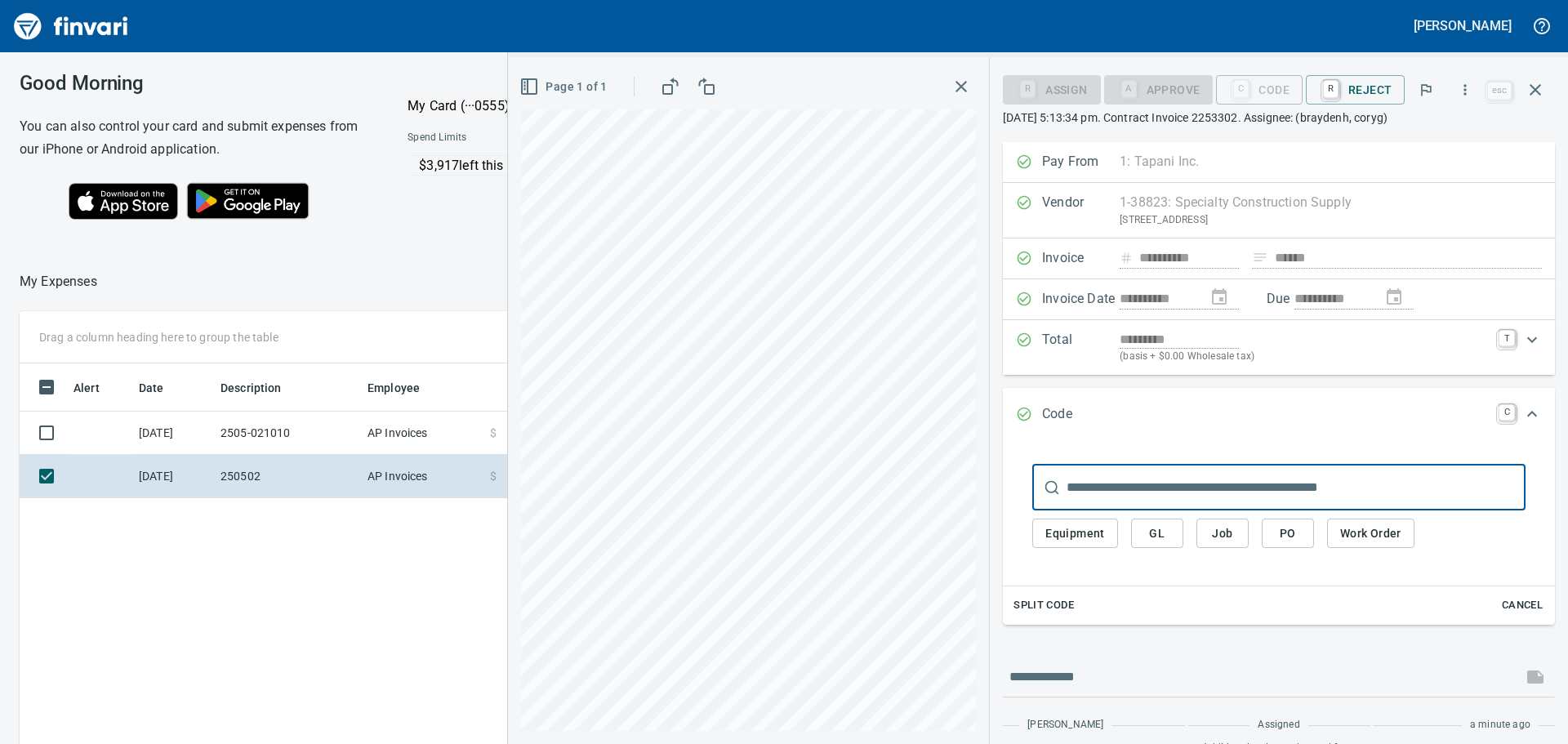
click at [1291, 528] on span "PO" at bounding box center [1288, 534] width 26 height 21
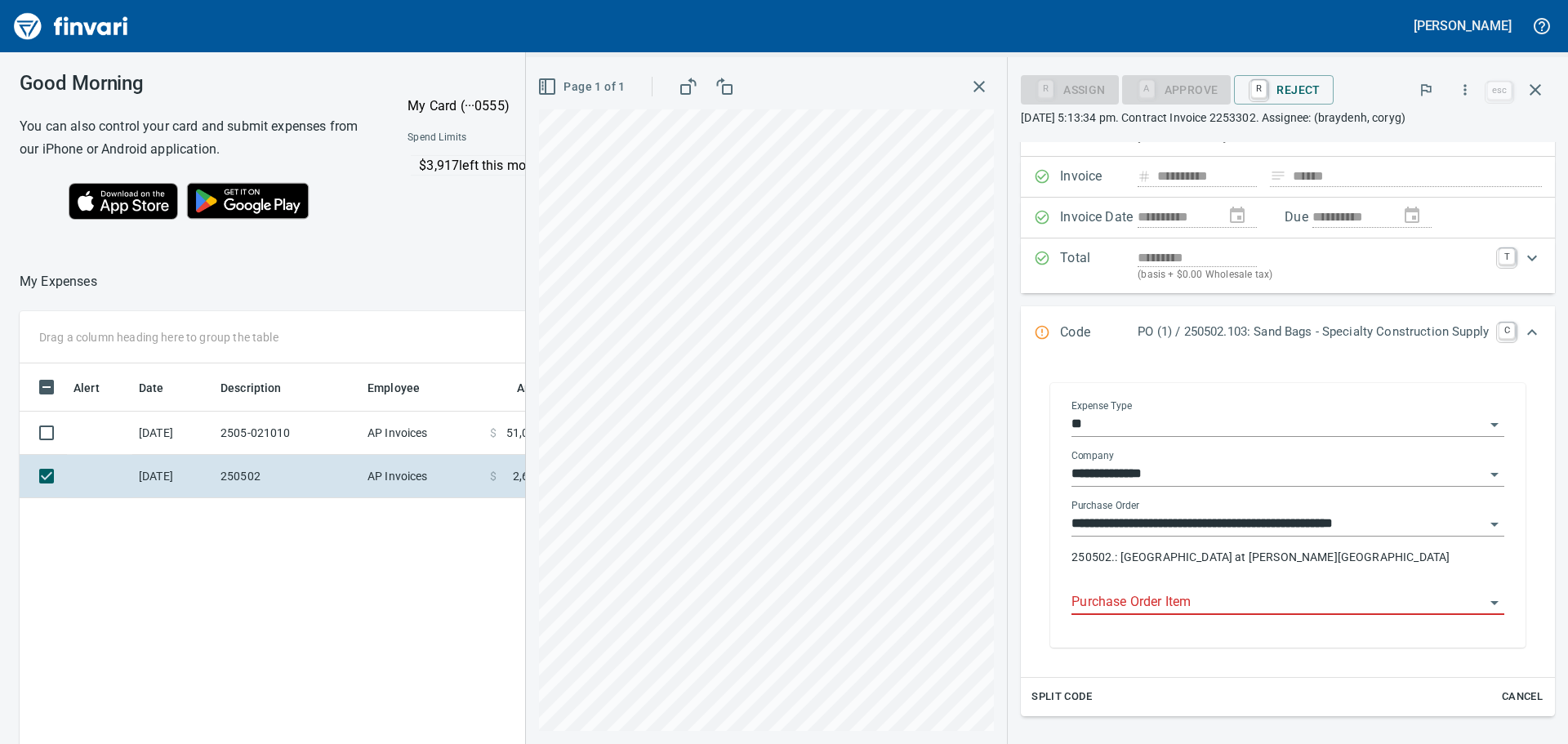
scroll to position [163, 0]
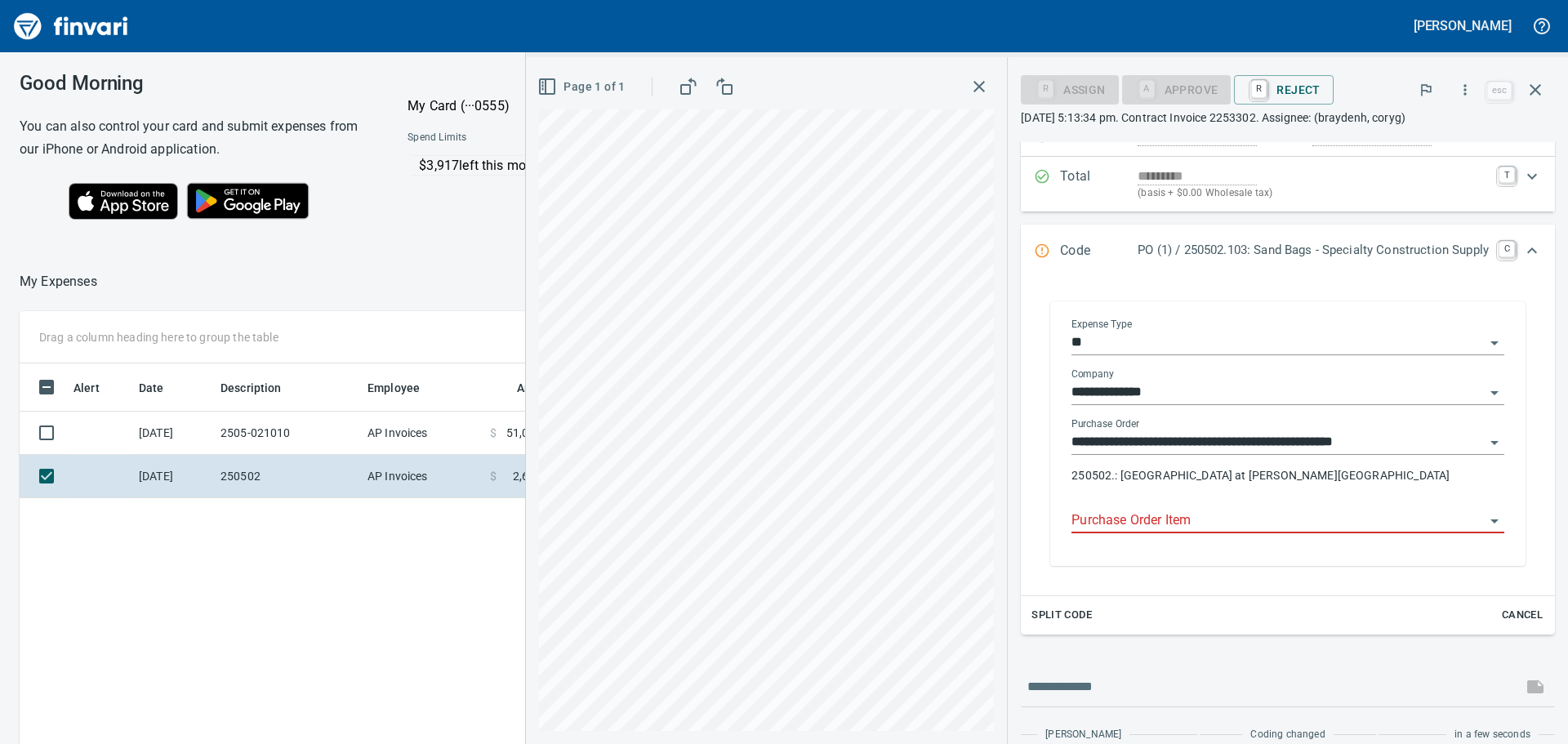
click at [1216, 523] on input "Purchase Order Item" at bounding box center [1278, 521] width 414 height 23
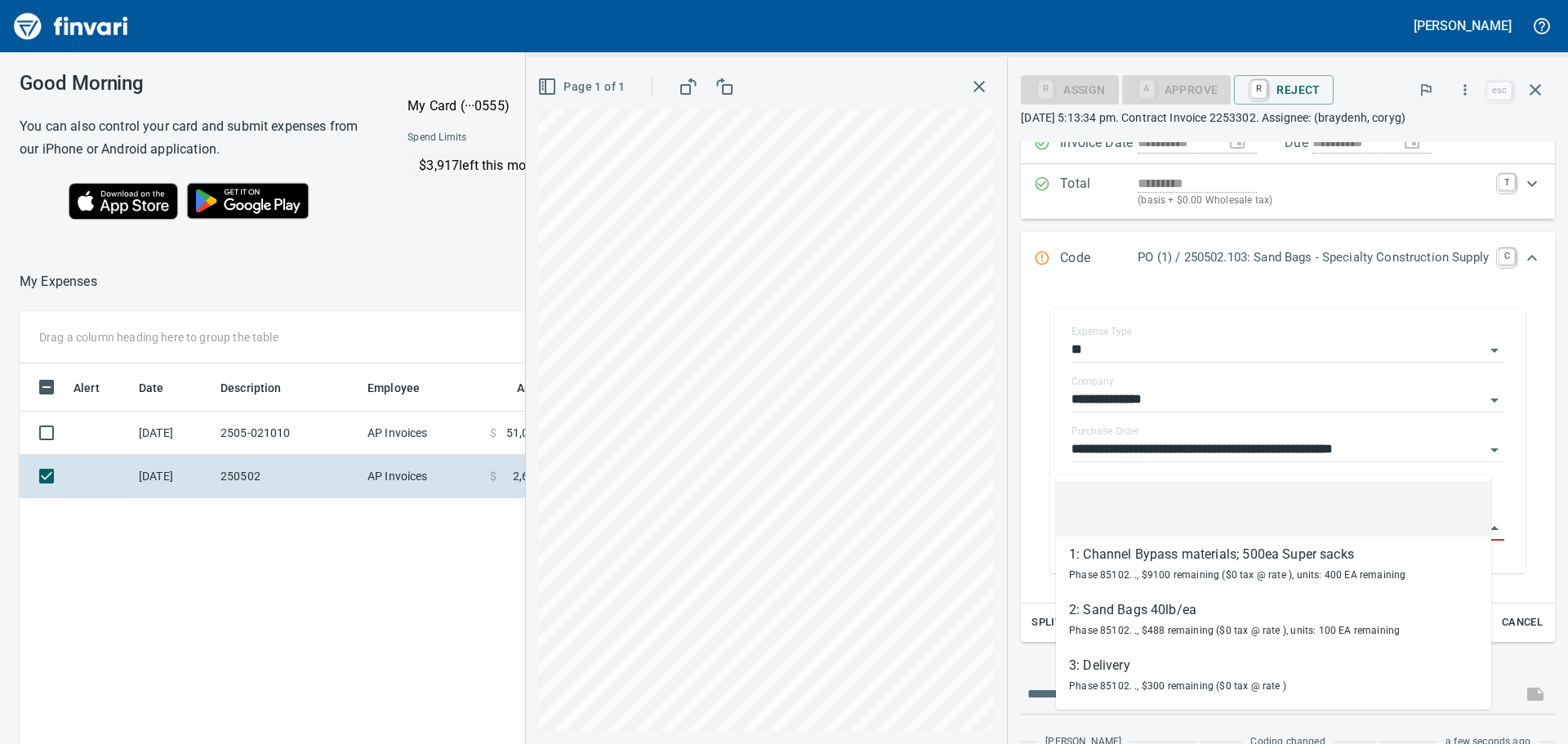
scroll to position [113, 0]
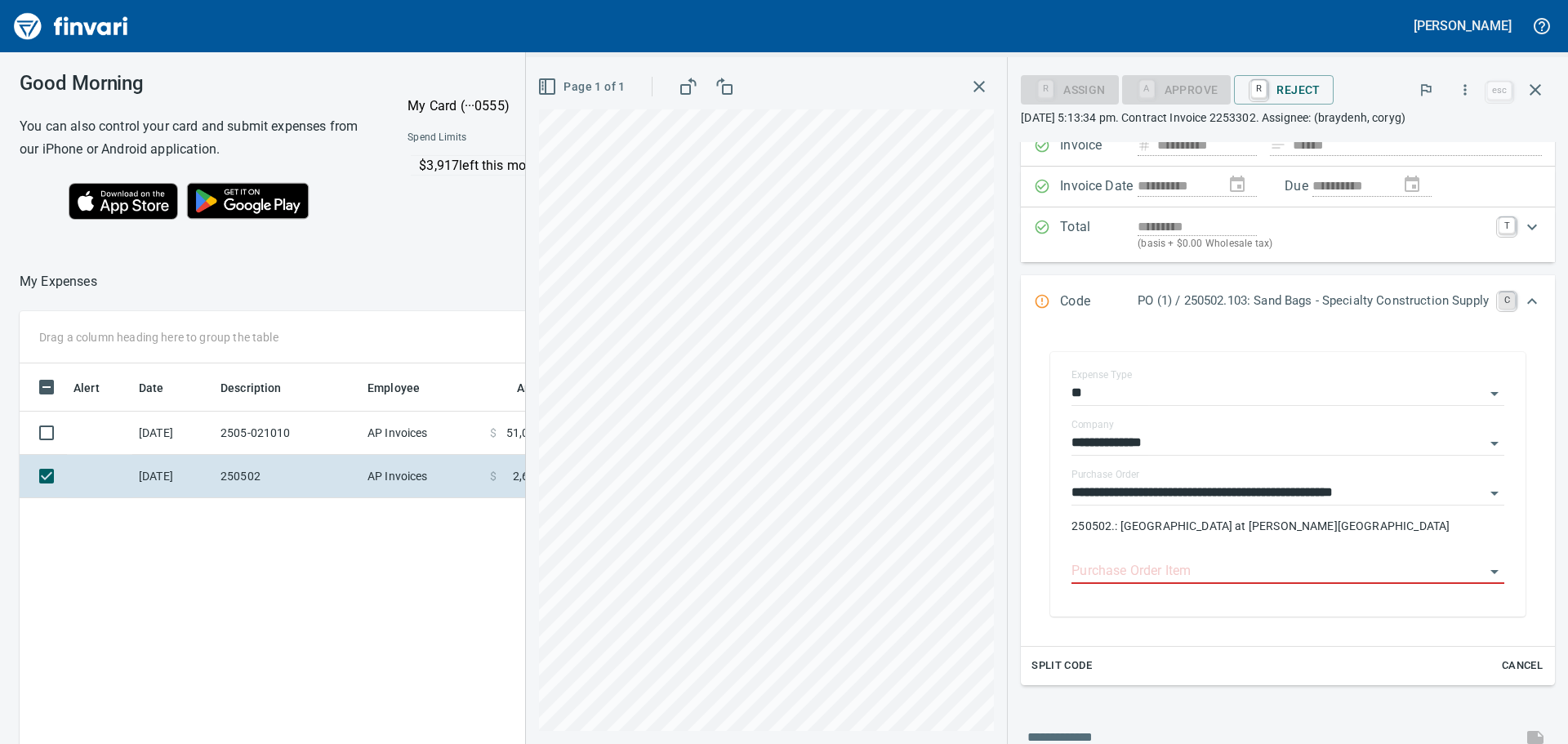
click at [1498, 299] on link "C" at bounding box center [1507, 300] width 17 height 17
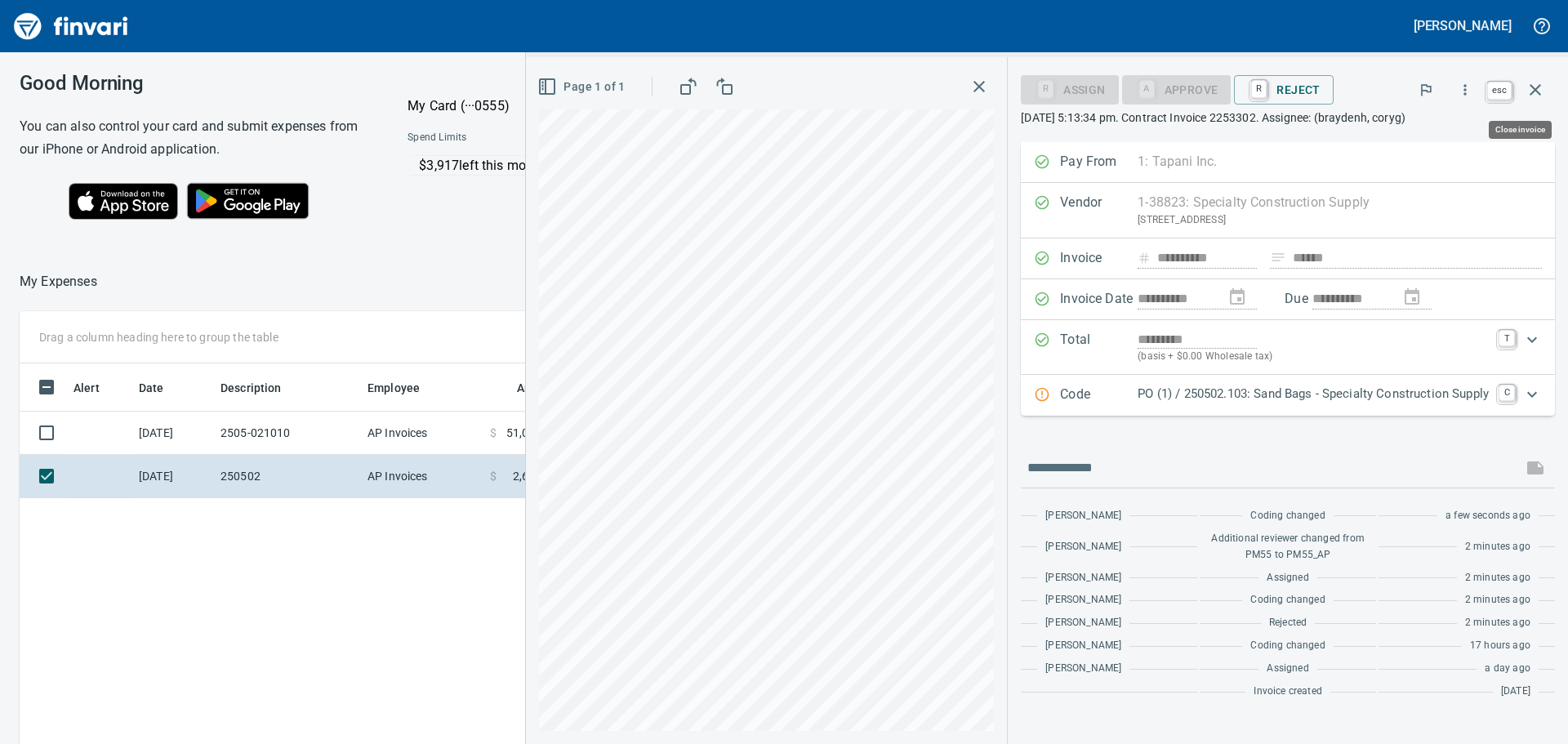
scroll to position [552, 1096]
click at [1537, 87] on icon "button" at bounding box center [1536, 90] width 20 height 20
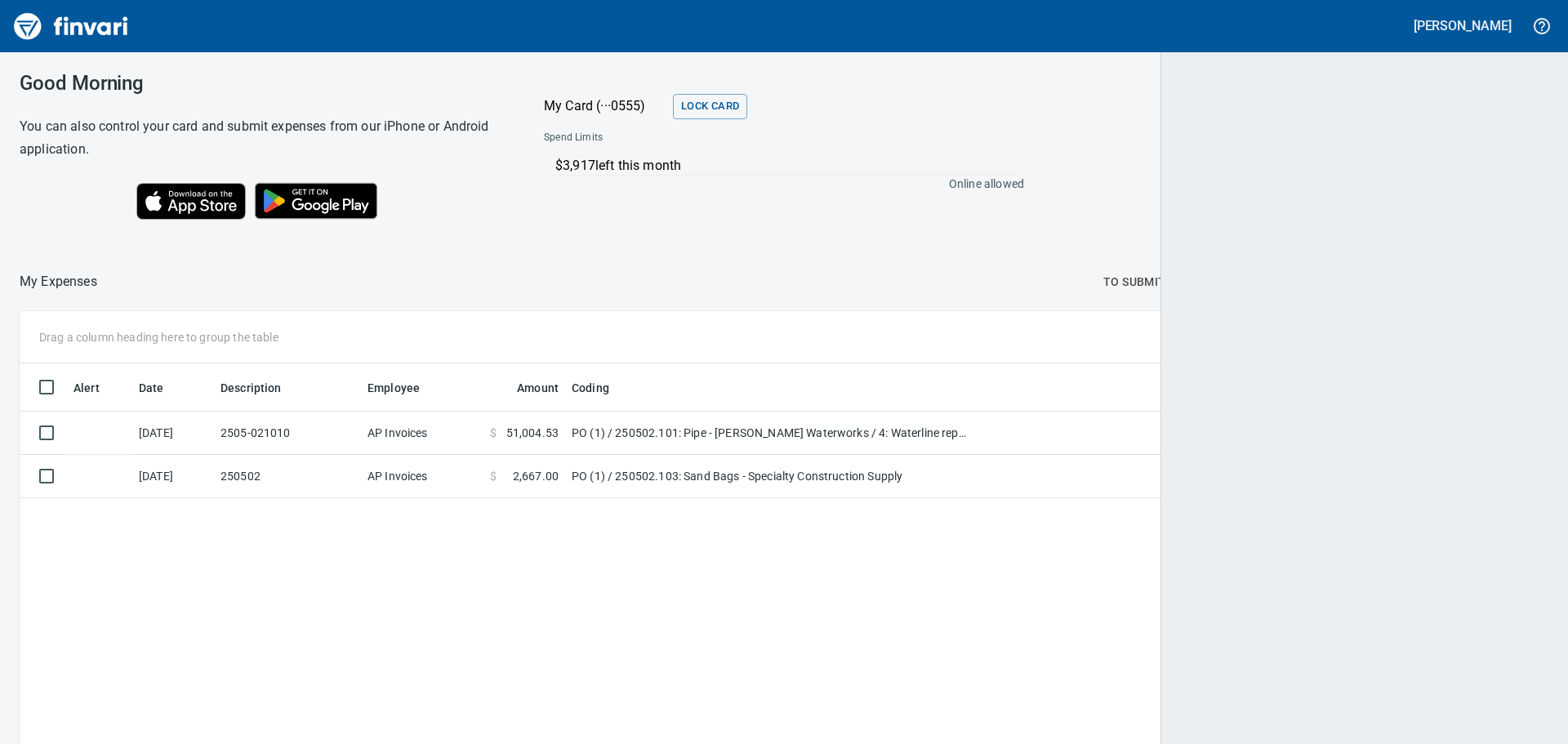
scroll to position [552, 1501]
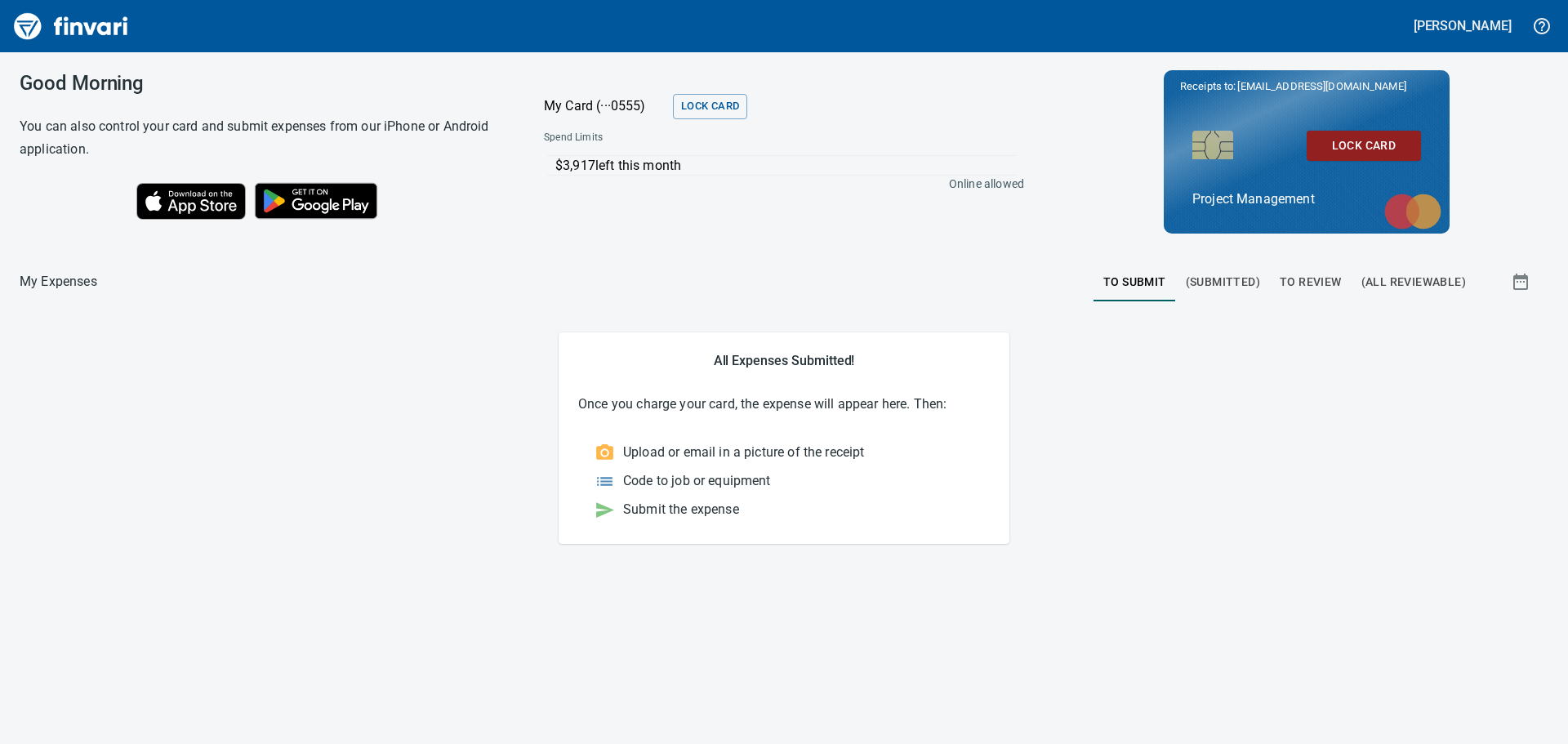
click at [1313, 271] on button "To Review" at bounding box center [1311, 281] width 82 height 39
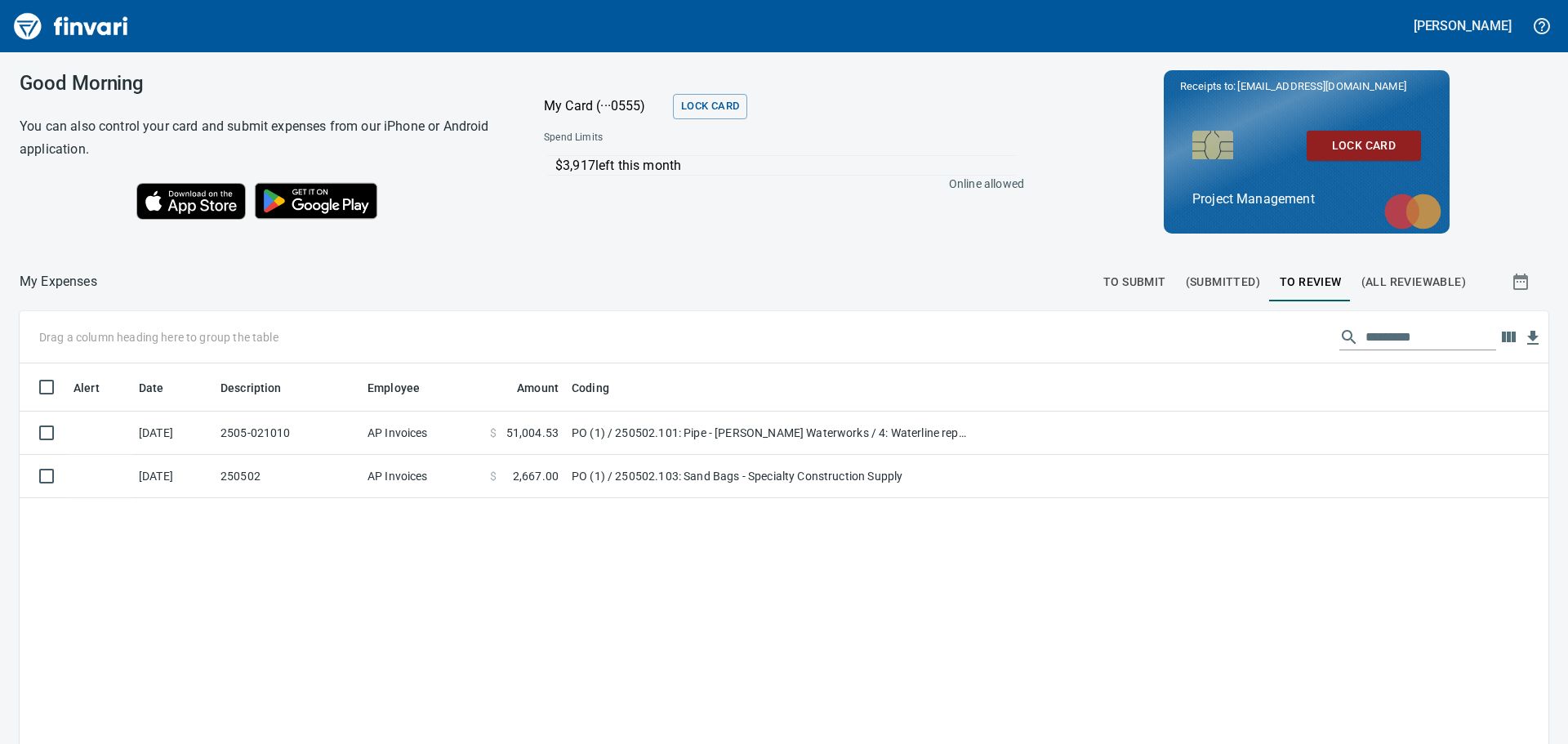
scroll to position [552, 1504]
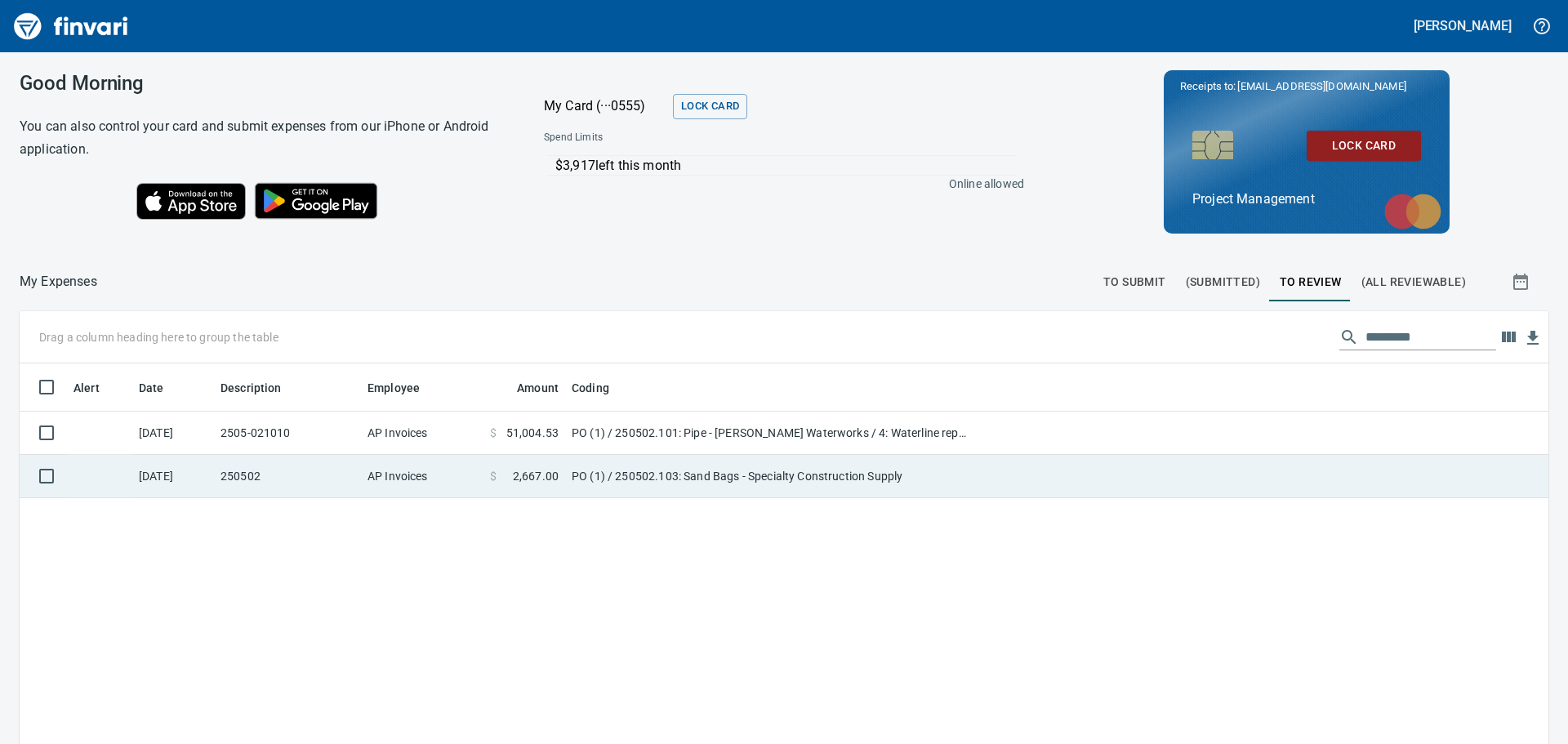
click at [946, 465] on td "PO (1) / 250502.103: Sand Bags - Specialty Construction Supply" at bounding box center [770, 477] width 409 height 43
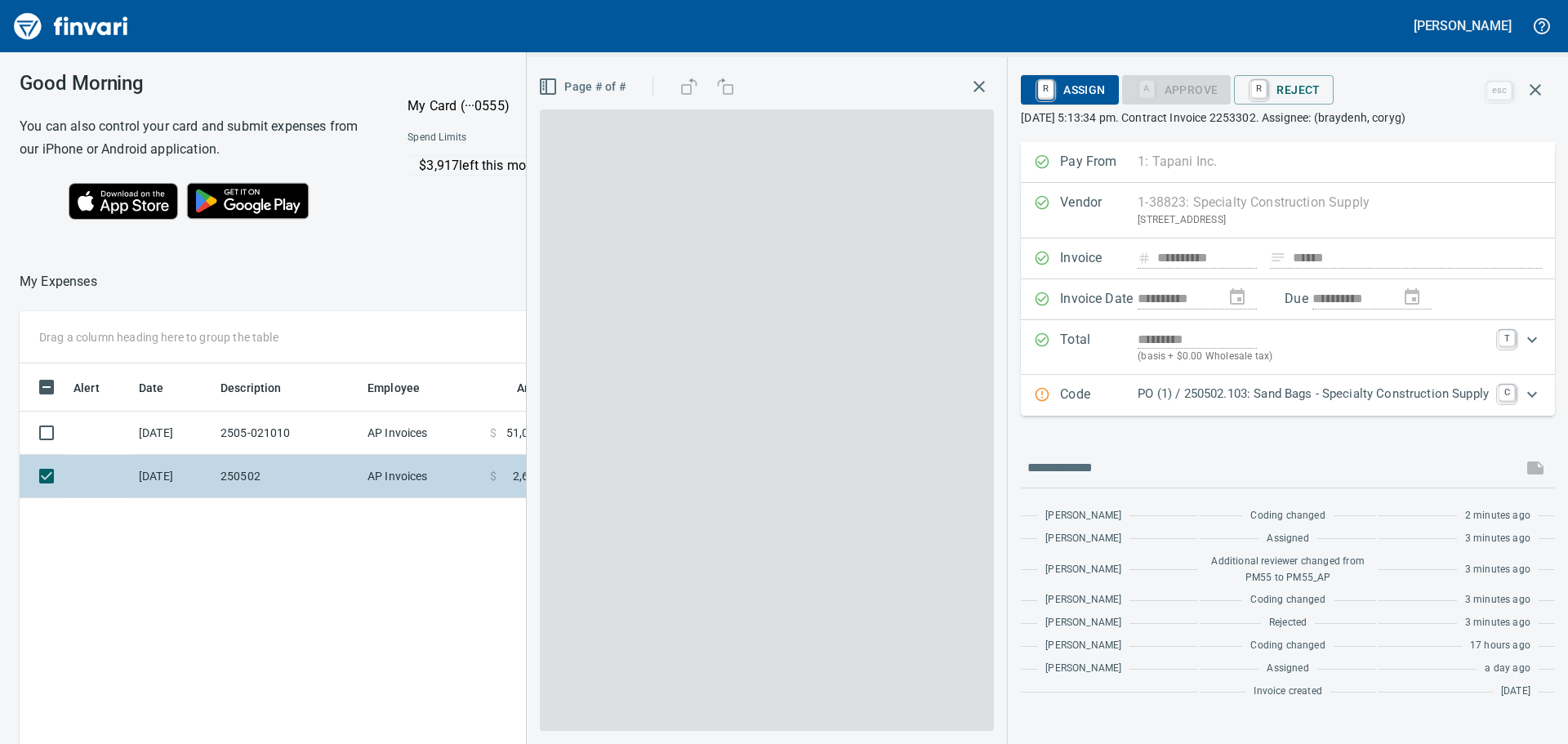
scroll to position [552, 1096]
